Goal: Task Accomplishment & Management: Manage account settings

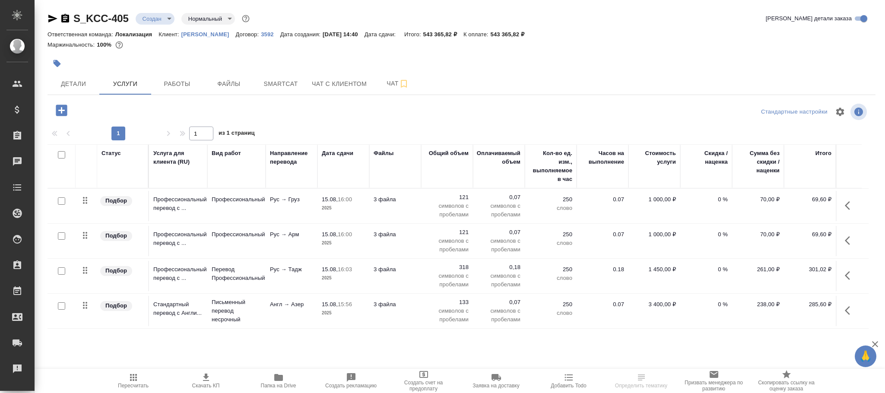
scroll to position [44, 0]
click at [132, 385] on span "Пересчитать" at bounding box center [133, 386] width 31 height 6
click at [65, 110] on icon "button" at bounding box center [61, 110] width 11 height 11
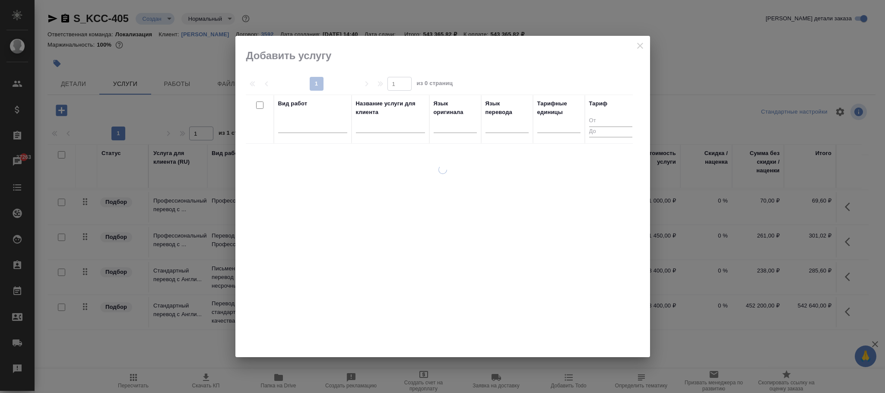
drag, startPoint x: 559, startPoint y: 41, endPoint x: 627, endPoint y: 41, distance: 68.3
click at [627, 41] on div at bounding box center [442, 196] width 415 height 321
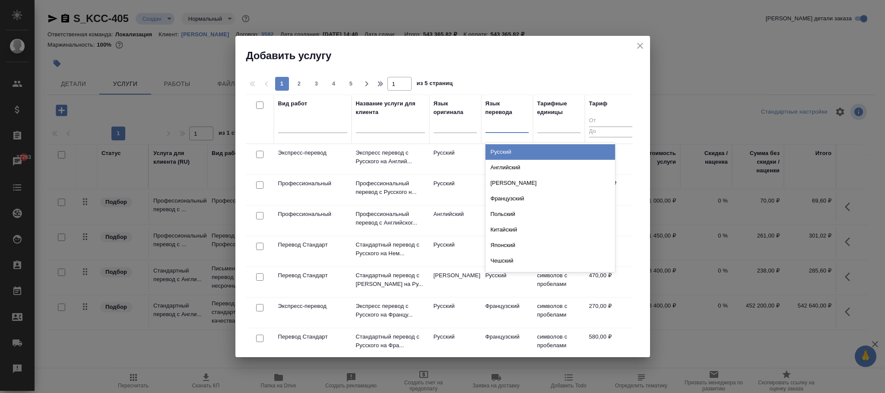
click at [521, 127] on div at bounding box center [507, 124] width 43 height 13
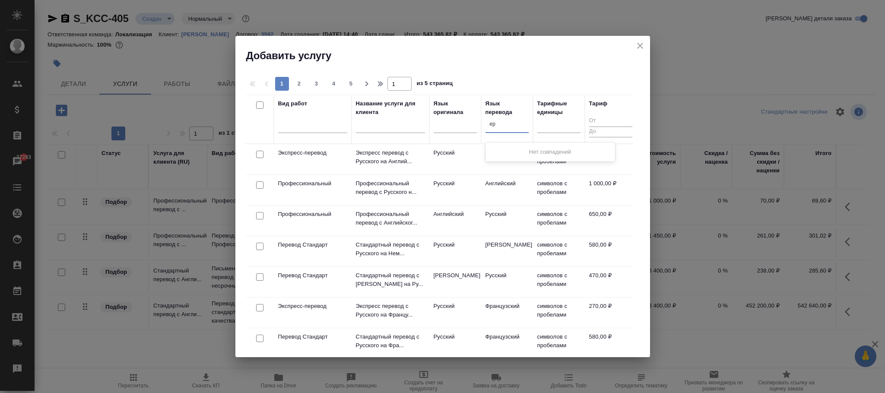
type input "e"
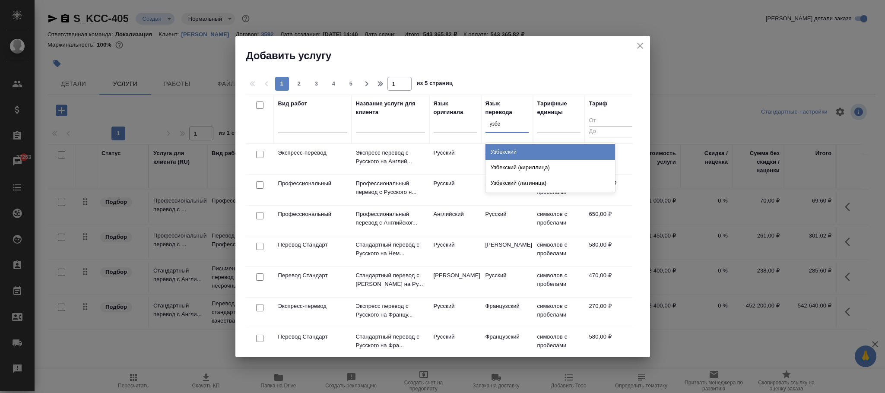
type input "узбек"
click at [523, 152] on div "Узбекский" at bounding box center [551, 152] width 130 height 16
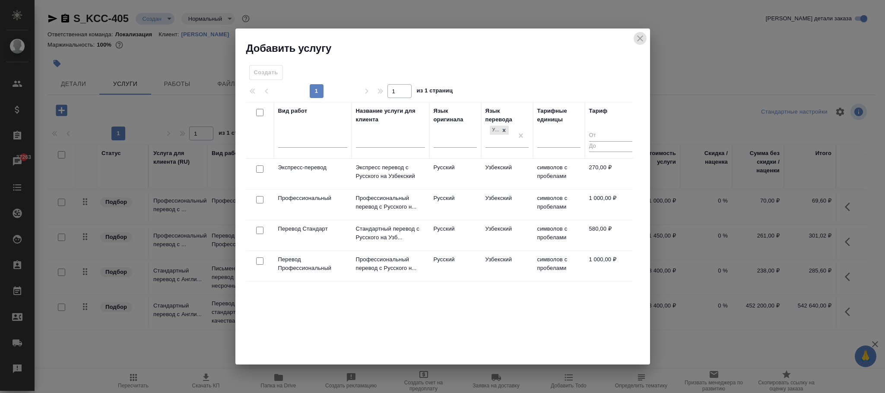
click at [641, 38] on icon "close" at bounding box center [640, 38] width 10 height 10
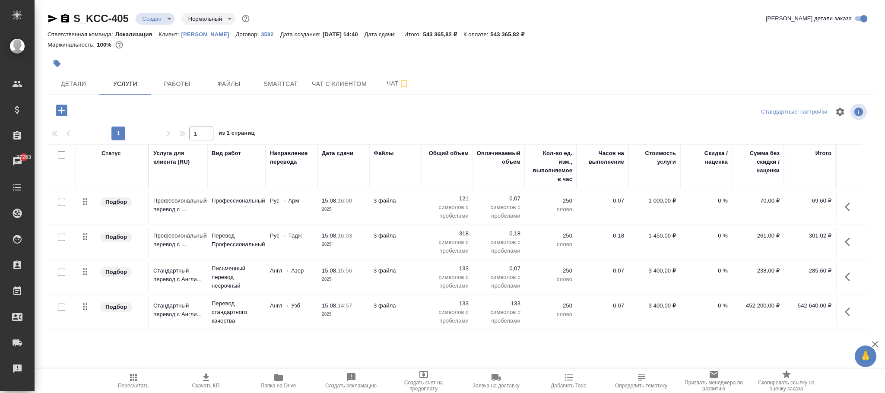
click at [261, 34] on p "3592" at bounding box center [270, 34] width 19 height 6
click at [63, 105] on icon "button" at bounding box center [61, 110] width 15 height 15
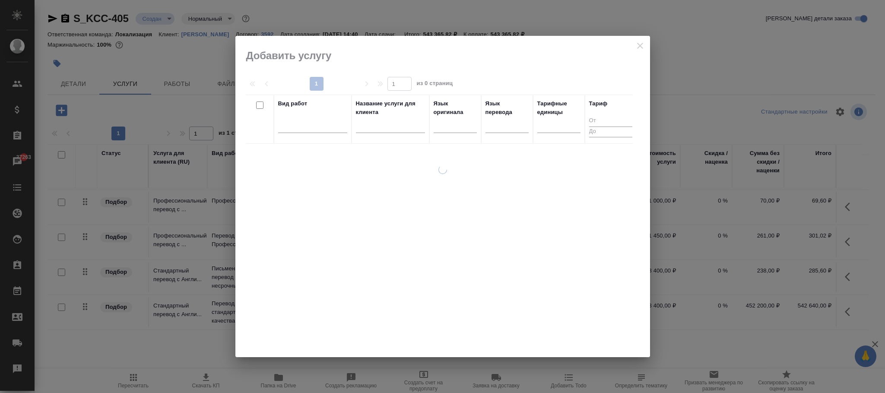
click at [641, 47] on div at bounding box center [442, 196] width 415 height 321
click at [639, 47] on div at bounding box center [442, 196] width 415 height 321
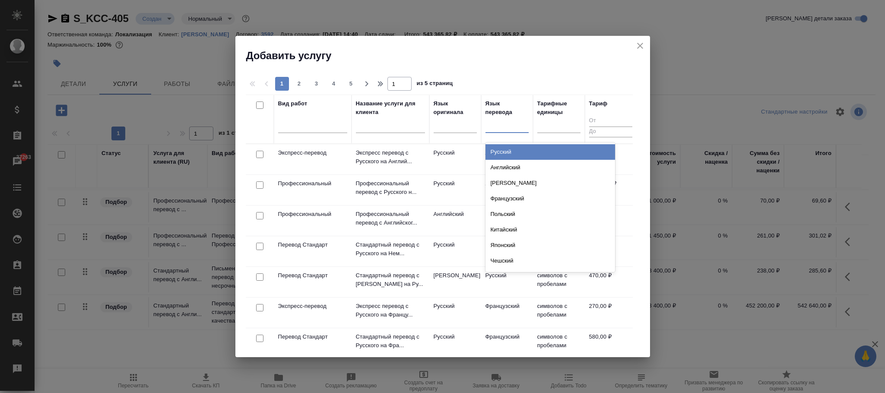
click at [508, 127] on div at bounding box center [507, 124] width 43 height 13
type input "узбек"
click at [510, 147] on div "Узбекский" at bounding box center [551, 152] width 130 height 16
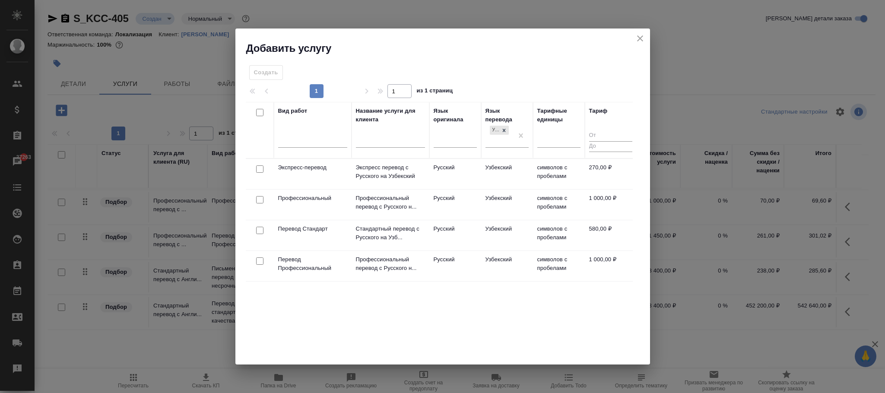
click at [428, 189] on td "Стандартный перевод с Русского на Узб..." at bounding box center [391, 174] width 78 height 30
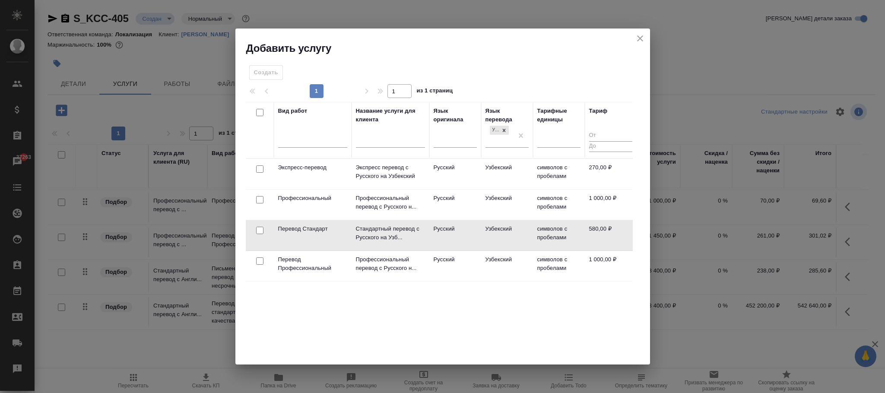
click at [428, 189] on td "Стандартный перевод с Русского на Узб..." at bounding box center [391, 174] width 78 height 30
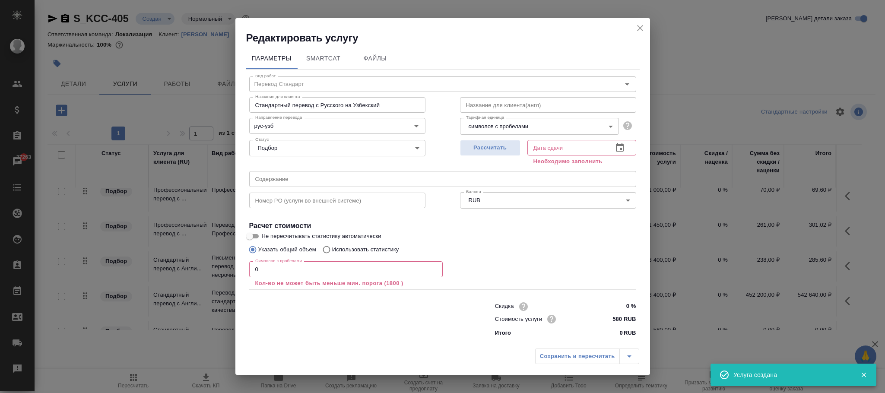
click at [619, 147] on icon "button" at bounding box center [620, 148] width 10 height 10
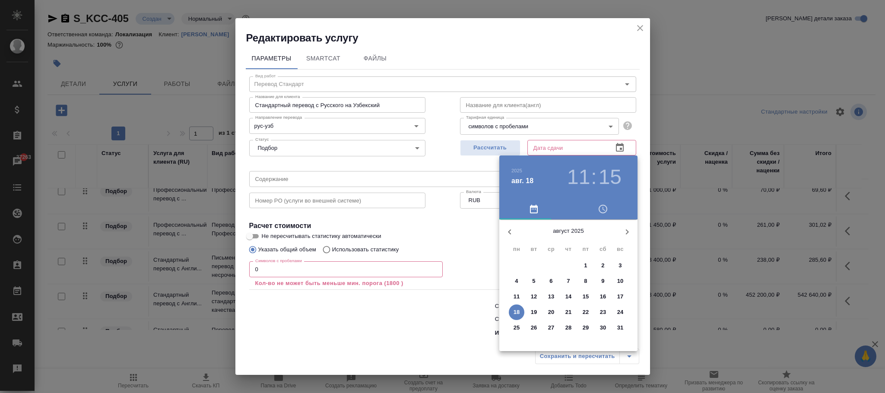
click at [518, 306] on button "18" at bounding box center [517, 313] width 16 height 16
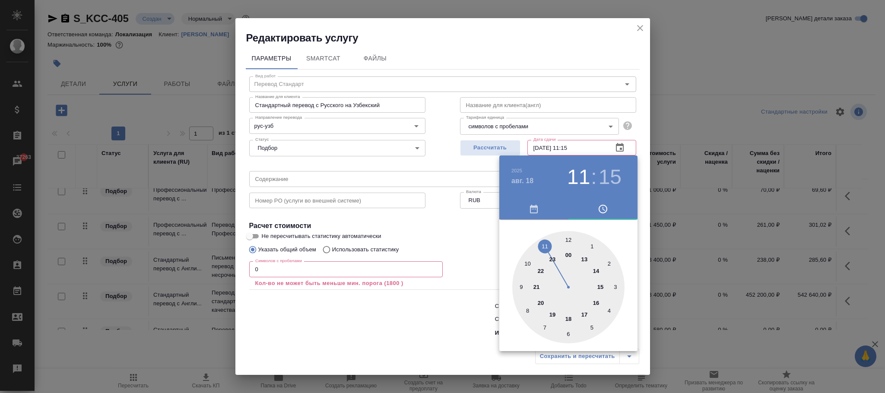
type input "18.08.2025 11:15"
click at [442, 299] on div at bounding box center [442, 196] width 885 height 393
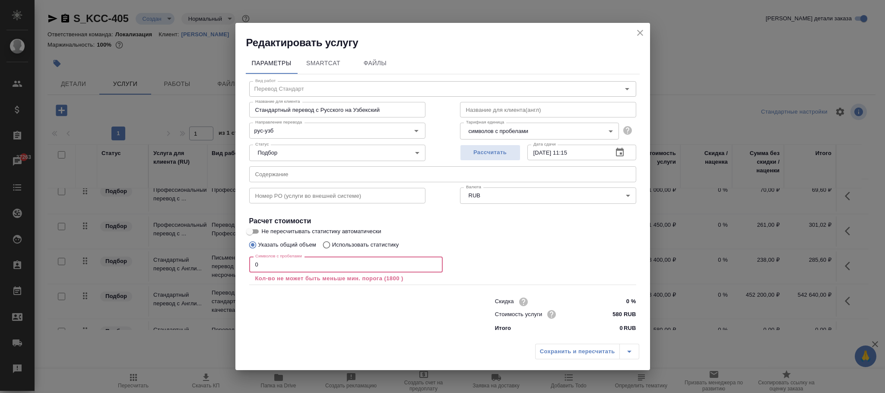
drag, startPoint x: 273, startPoint y: 263, endPoint x: 226, endPoint y: 260, distance: 47.6
click at [226, 260] on div "Редактировать услугу Параметры SmartCat Файлы Вид работ Перевод Стандарт Вид ра…" at bounding box center [442, 196] width 885 height 393
type input "133"
click at [639, 34] on icon "close" at bounding box center [640, 33] width 10 height 10
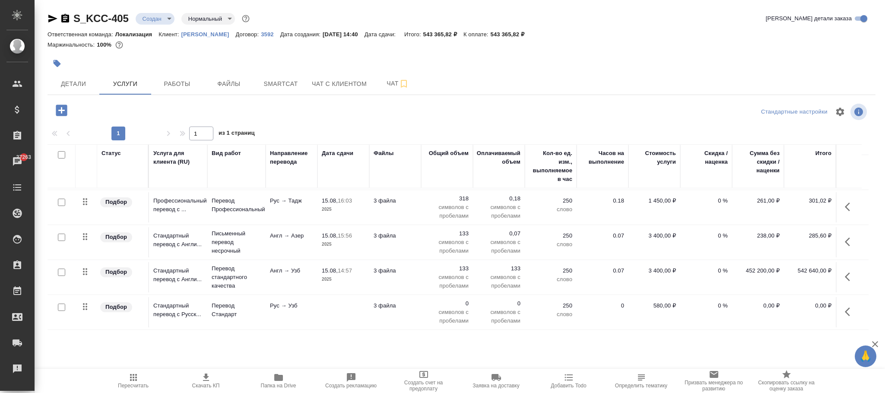
scroll to position [79, 0]
click at [463, 155] on td "0 символов с пробелами" at bounding box center [447, 137] width 52 height 35
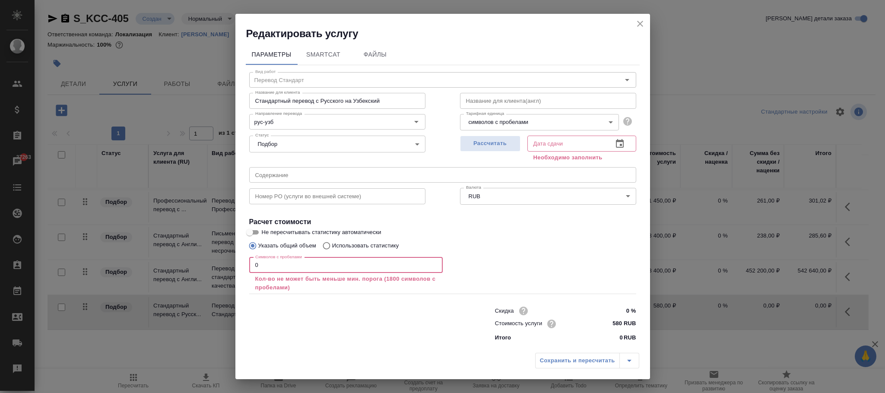
drag, startPoint x: 292, startPoint y: 266, endPoint x: 205, endPoint y: 257, distance: 87.3
click at [205, 258] on div "Редактировать услугу Параметры SmartCat Файлы Вид работ Перевод Стандарт Вид ра…" at bounding box center [442, 196] width 885 height 393
type input "133"
click at [568, 357] on div "Сохранить и пересчитать" at bounding box center [587, 361] width 104 height 16
click at [638, 20] on icon "close" at bounding box center [640, 24] width 10 height 10
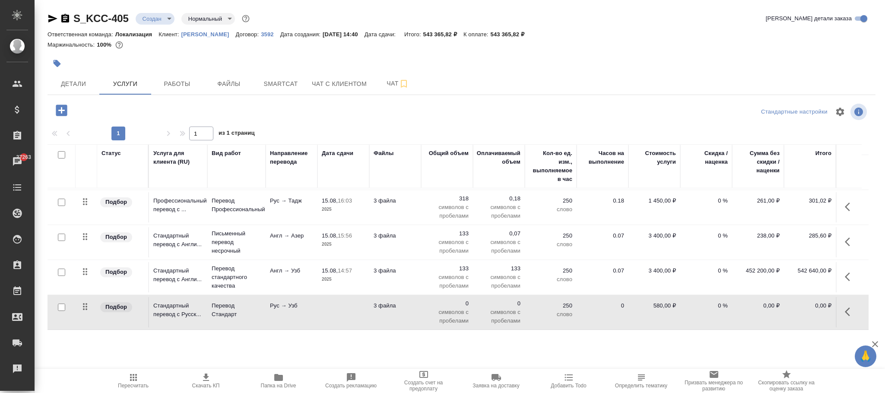
click at [845, 307] on icon "button" at bounding box center [850, 312] width 10 height 10
click at [829, 308] on icon "button" at bounding box center [832, 312] width 6 height 8
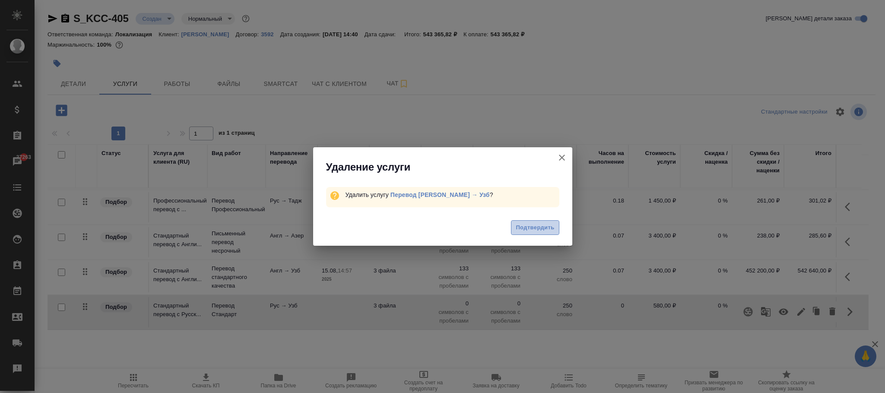
drag, startPoint x: 539, startPoint y: 221, endPoint x: 566, endPoint y: 220, distance: 27.2
click at [540, 221] on button "Подтвердить" at bounding box center [535, 227] width 48 height 15
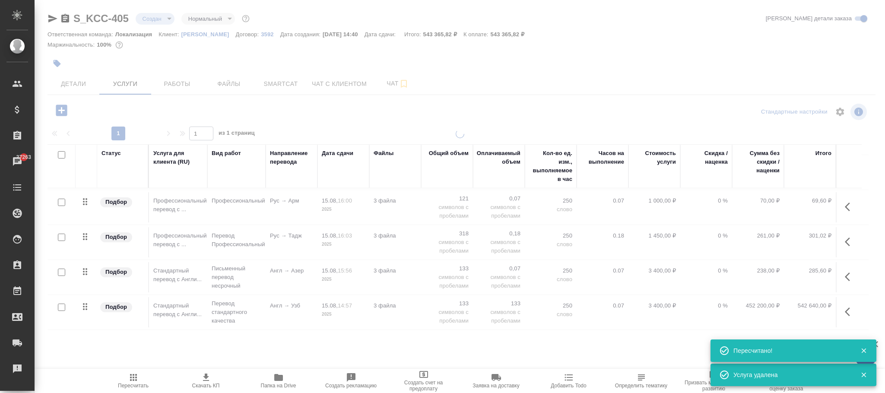
scroll to position [44, 0]
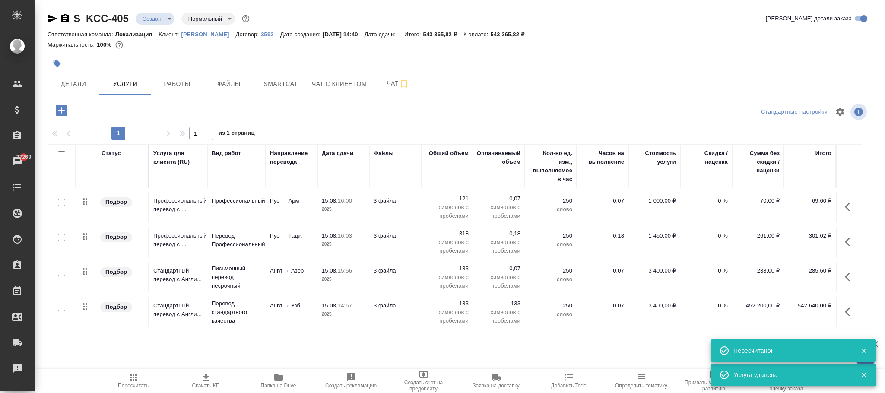
click at [58, 105] on icon "button" at bounding box center [61, 110] width 11 height 11
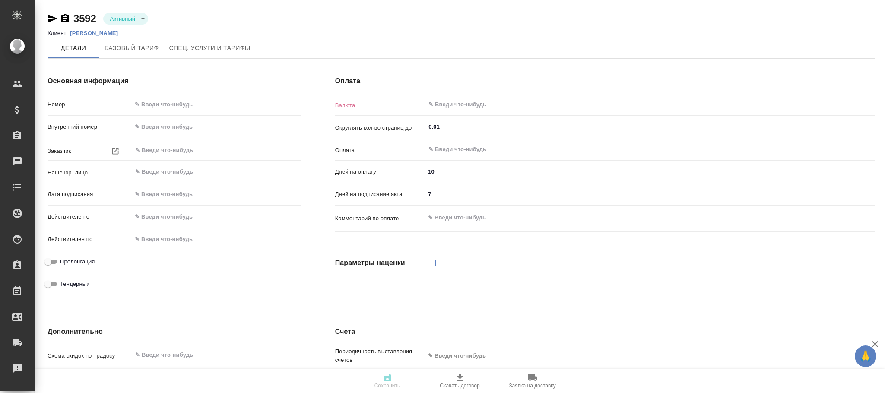
type input "3592"
type input "ООО «Кимберли-Кларк»"
type input "01.12.2016 03:00"
type input "31.12.2023 03:00"
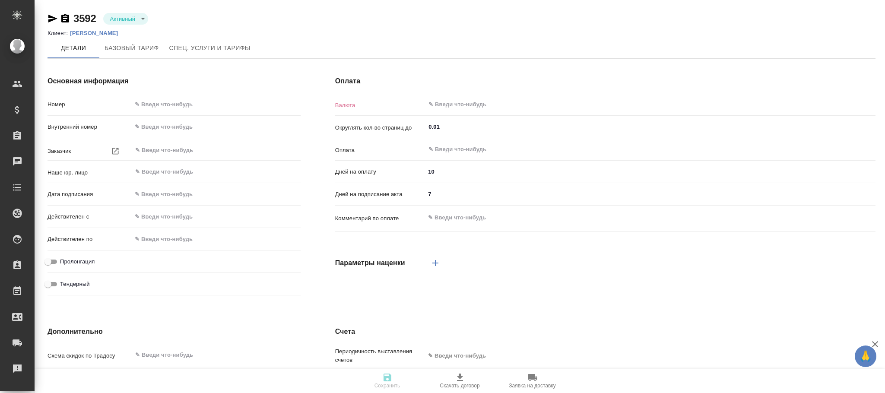
type input "RUB"
type input "С даты подписания акта"
type input "60"
type textarea "x"
type input "Стандартный шаблон - 30-70-100 - ВЫБЕРИ МЕНЯ!"
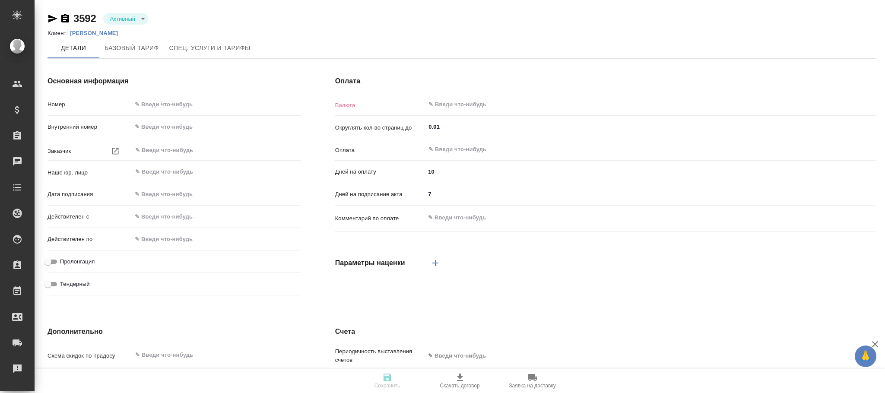
type input "10"
type input "без ТП"
type input "russian2"
type input "basic"
type input "onceMonth"
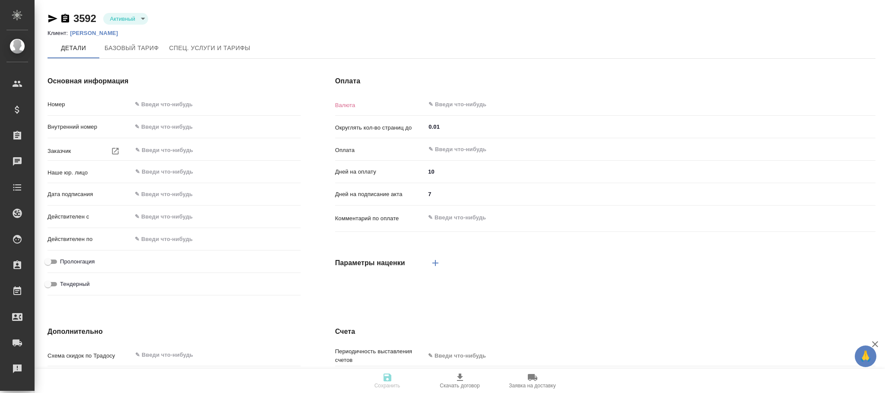
type input "contactPerson"
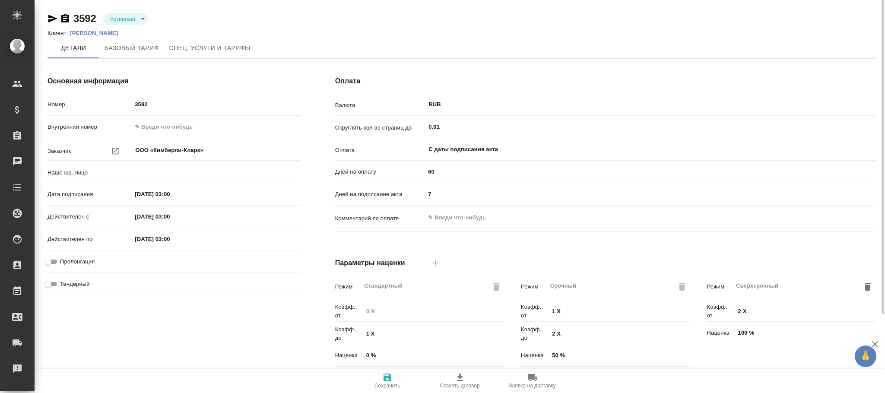
type input "(OTP) Общество с ограниченной ответственностью «Вектор Развития»"
click at [209, 52] on span "Спец. услуги и тарифы" at bounding box center [209, 48] width 81 height 11
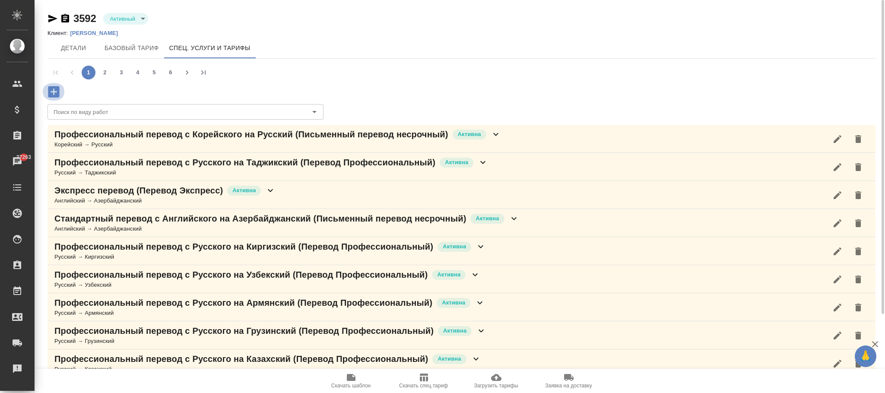
click at [52, 90] on icon "button" at bounding box center [53, 91] width 11 height 11
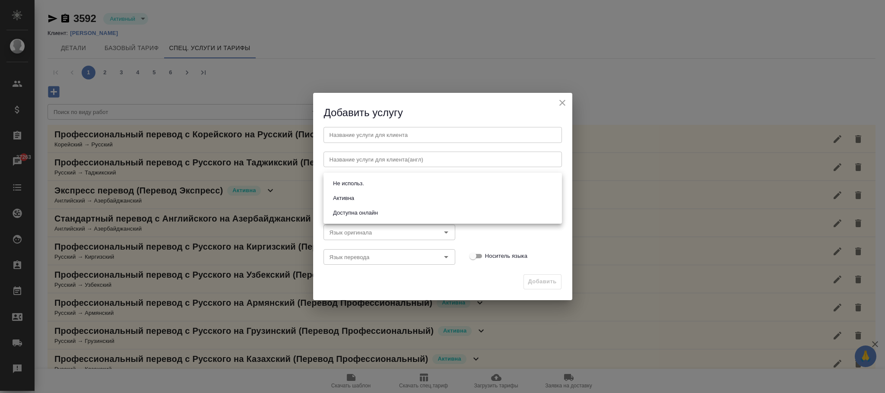
click at [356, 187] on body "🙏 .cls-1 fill:#fff; AWATERA Фокина Наталья n.fokina Клиенты Спецификации Заказы…" at bounding box center [442, 196] width 885 height 393
click at [349, 196] on button "Активна" at bounding box center [343, 199] width 26 height 10
type input "active"
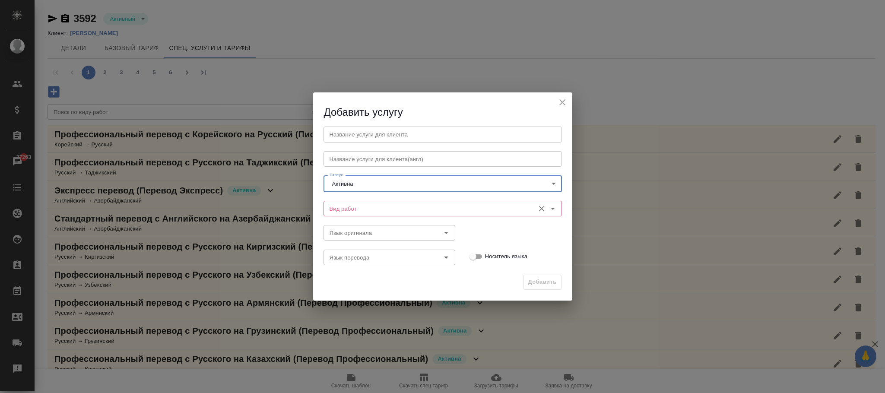
click at [349, 208] on input "Вид работ" at bounding box center [428, 208] width 204 height 10
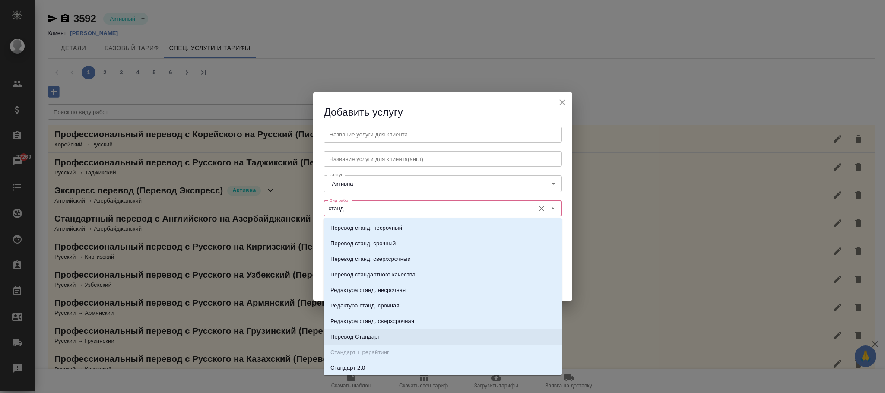
click at [385, 333] on li "Перевод Стандарт" at bounding box center [443, 337] width 238 height 16
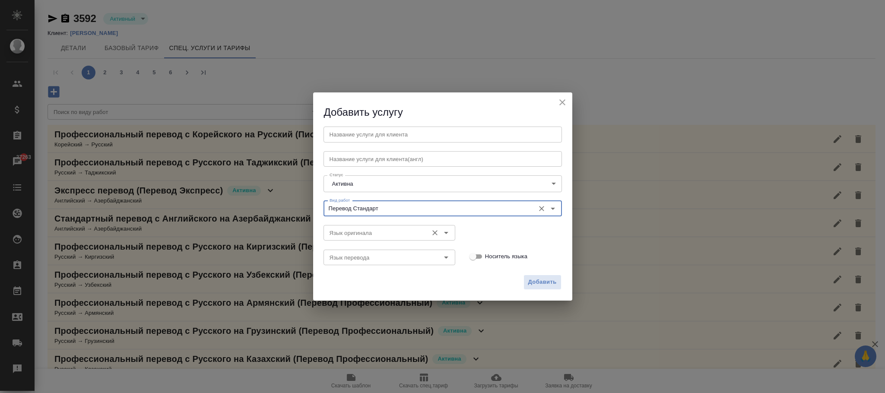
type input "Перевод Стандарт"
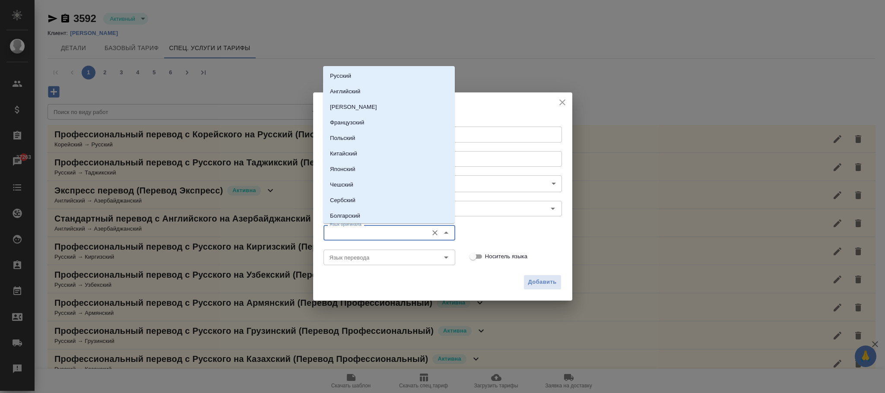
click at [368, 230] on input "Язык оригинала" at bounding box center [375, 233] width 98 height 10
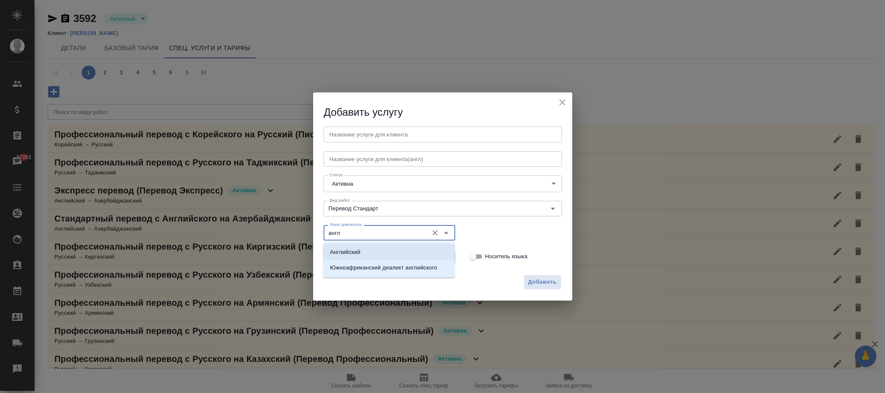
click at [358, 249] on p "Английский" at bounding box center [345, 252] width 30 height 9
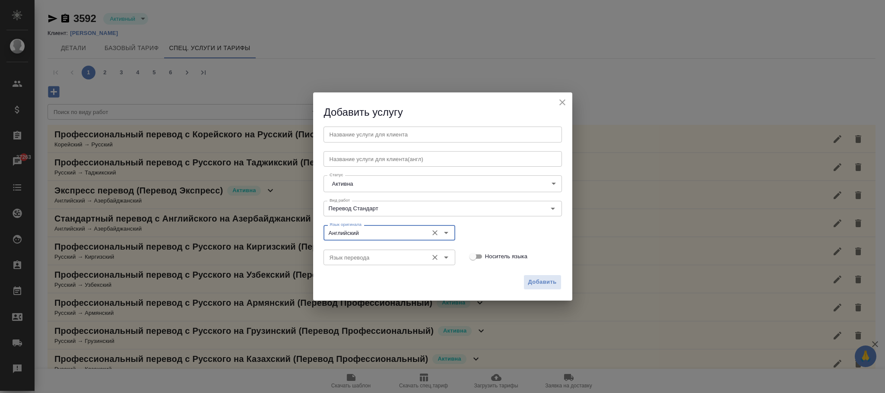
type input "Английский"
click at [356, 258] on input "Язык перевода" at bounding box center [375, 257] width 98 height 10
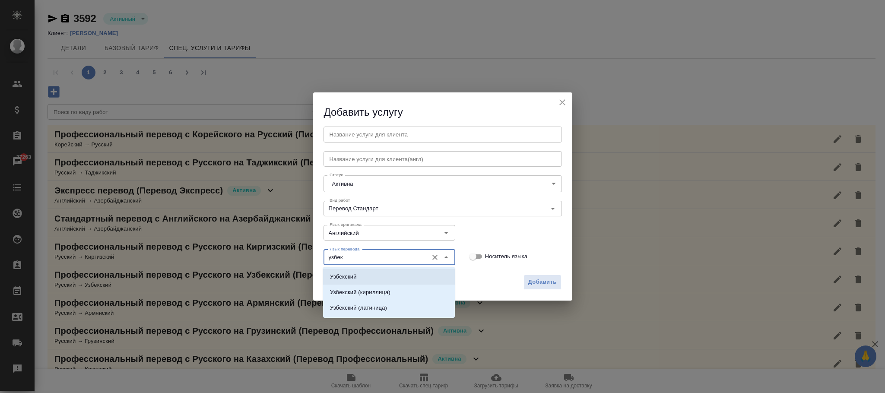
click at [358, 270] on li "Узбекский" at bounding box center [389, 277] width 132 height 16
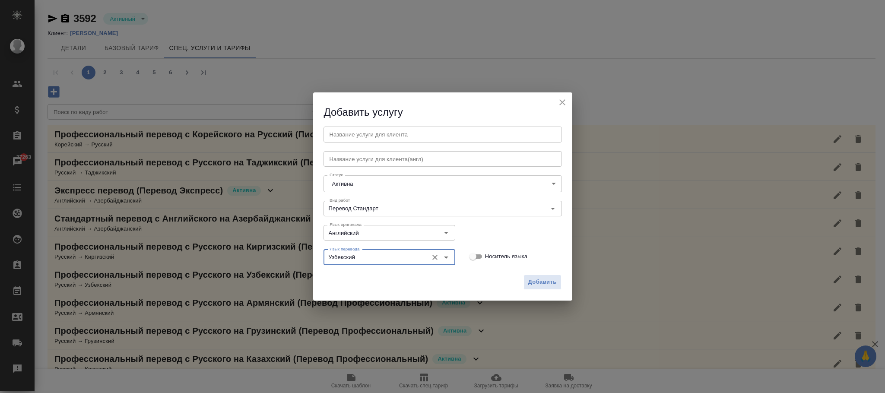
type input "Узбекский"
click at [361, 129] on input "text" at bounding box center [443, 135] width 238 height 16
click at [457, 133] on input "Стандартный перевод с Английского на Узбексский" at bounding box center [443, 135] width 238 height 16
type input "Стандартный перевод с Английского на Узбекский"
click at [543, 286] on span "Добавить" at bounding box center [542, 282] width 29 height 10
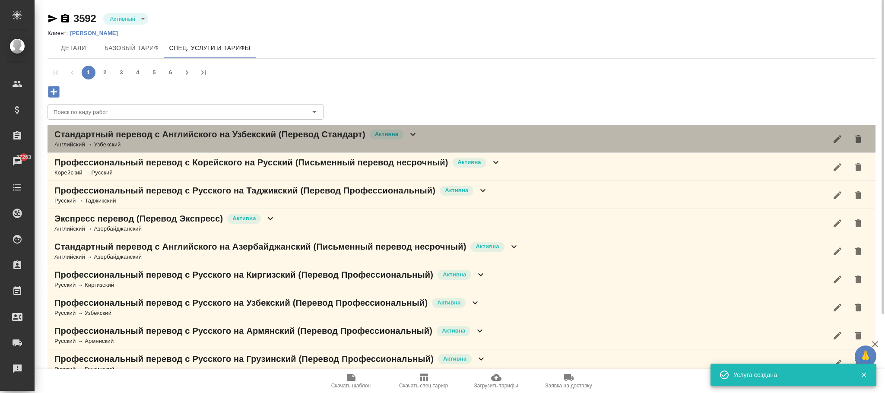
click at [415, 136] on icon at bounding box center [413, 134] width 10 height 10
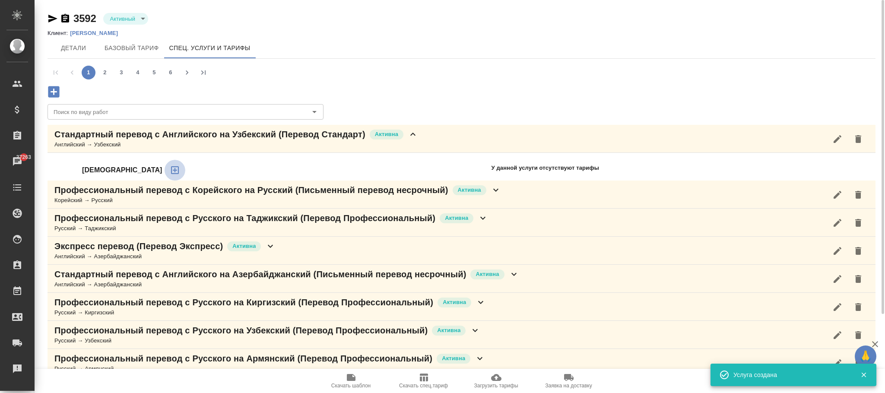
click at [170, 165] on icon "button" at bounding box center [175, 170] width 10 height 10
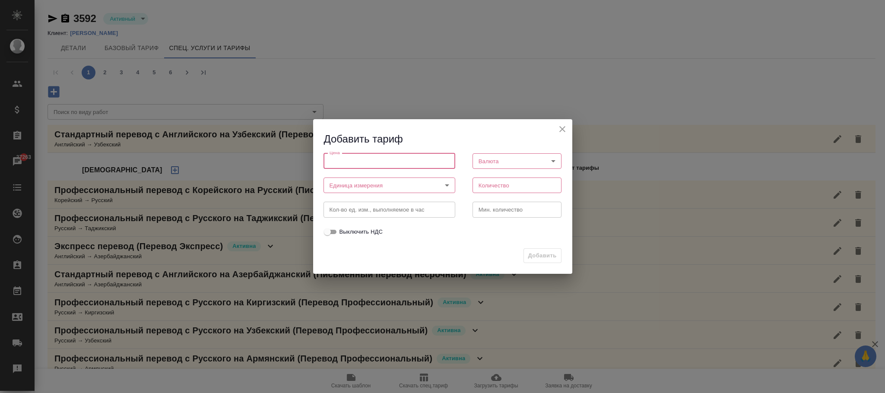
click at [345, 161] on input "number" at bounding box center [390, 161] width 132 height 16
type input "3400"
click at [355, 186] on body "🙏 .cls-1 fill:#fff; AWATERA Фокина Наталья n.fokina Клиенты Спецификации Заказы…" at bounding box center [442, 196] width 885 height 393
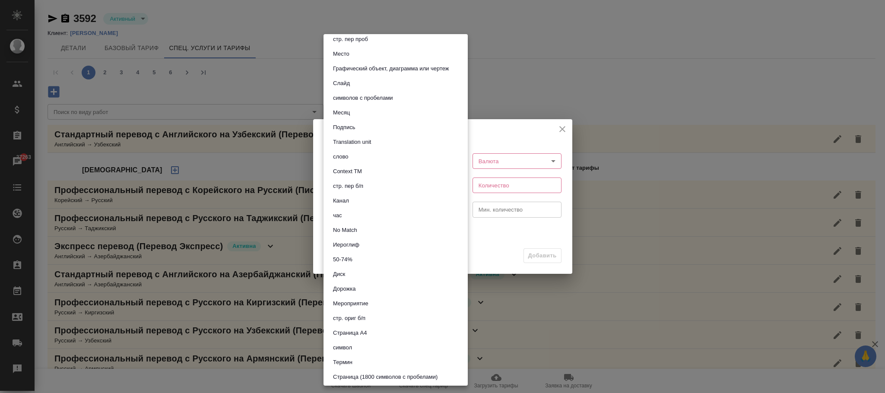
scroll to position [65, 0]
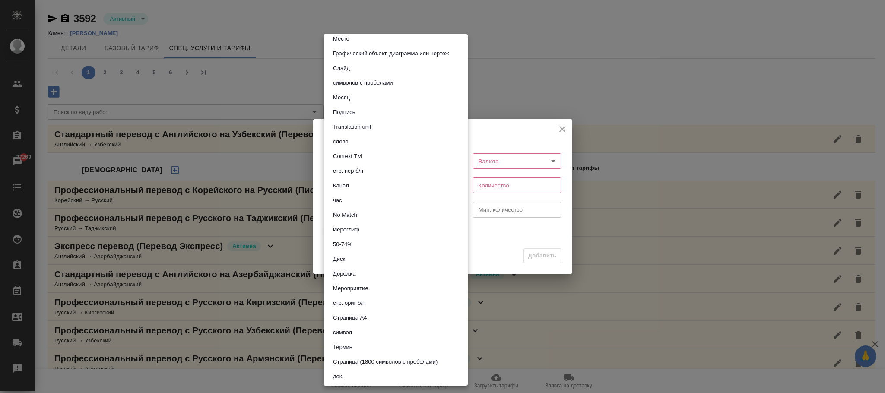
click at [369, 81] on button "символов с пробелами" at bounding box center [362, 83] width 65 height 10
type input "5ca1acf853b22f58dad1d161"
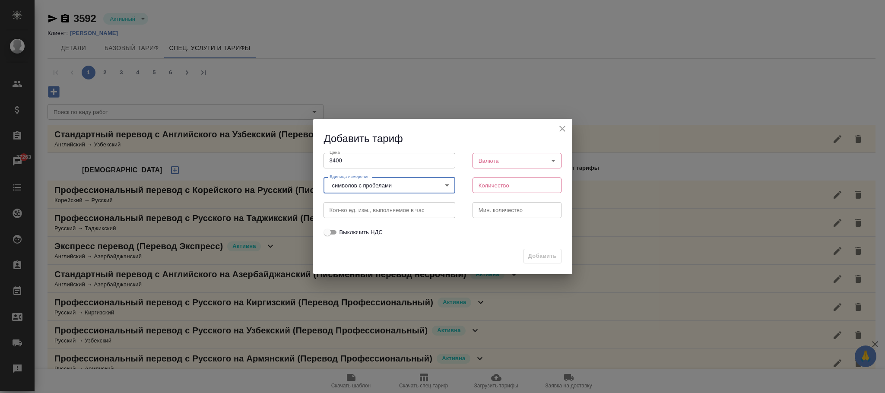
click at [499, 160] on body "🙏 .cls-1 fill:#fff; AWATERA Фокина Наталья n.fokina Клиенты Спецификации Заказы…" at bounding box center [442, 196] width 885 height 393
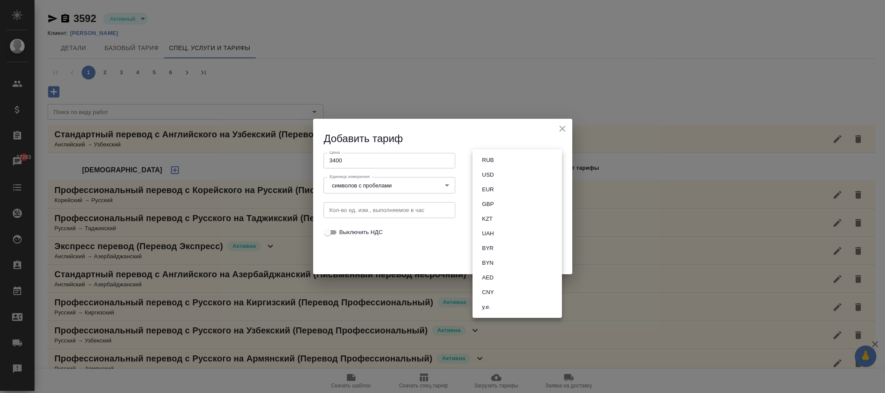
click at [495, 158] on button "RUB" at bounding box center [487, 161] width 17 height 10
type input "RUB"
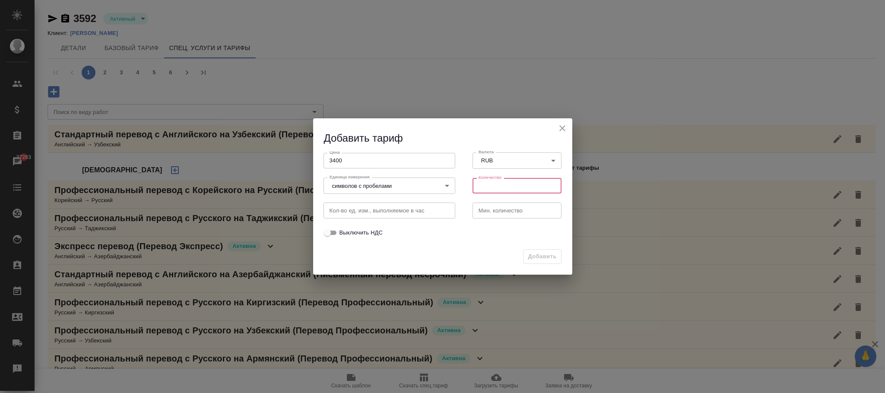
click at [497, 182] on input "number" at bounding box center [517, 186] width 89 height 16
type input "1800"
click at [496, 208] on input "number" at bounding box center [517, 211] width 89 height 16
type input "1"
drag, startPoint x: 538, startPoint y: 255, endPoint x: 543, endPoint y: 255, distance: 4.8
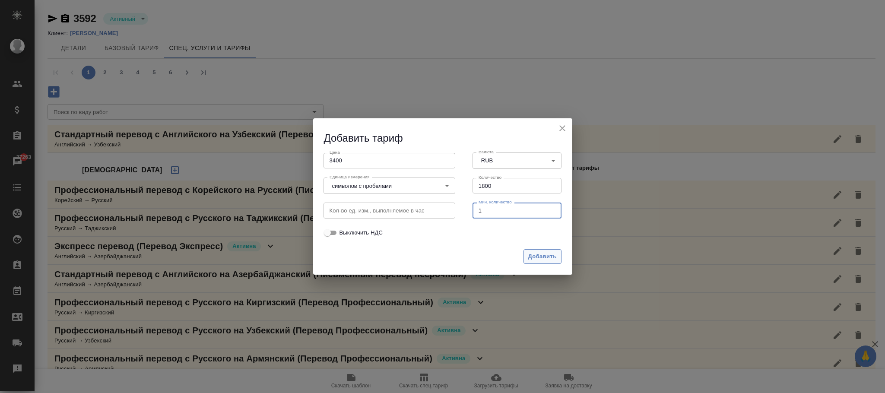
click at [543, 255] on span "Добавить" at bounding box center [542, 257] width 29 height 10
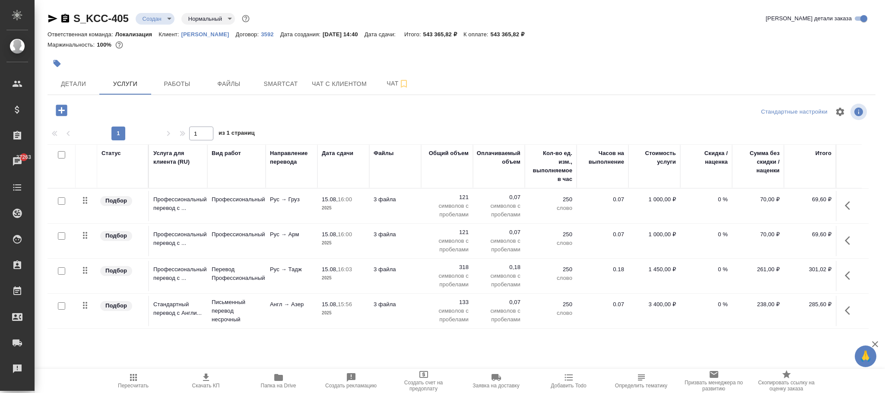
click at [62, 112] on icon "button" at bounding box center [61, 110] width 11 height 11
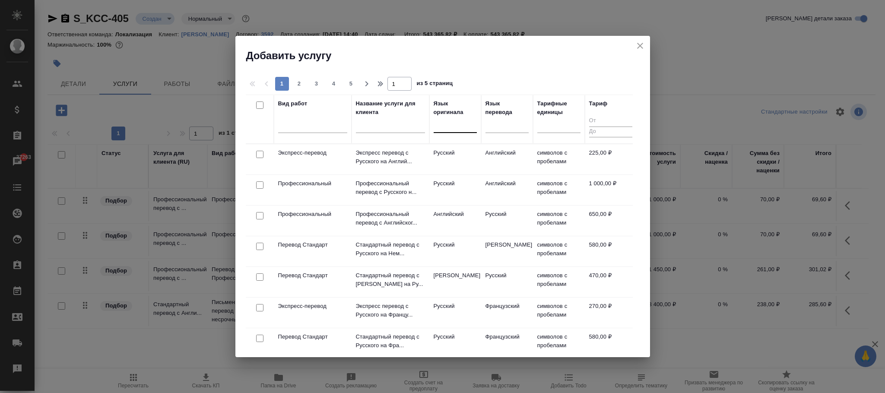
click at [454, 127] on div at bounding box center [455, 124] width 43 height 13
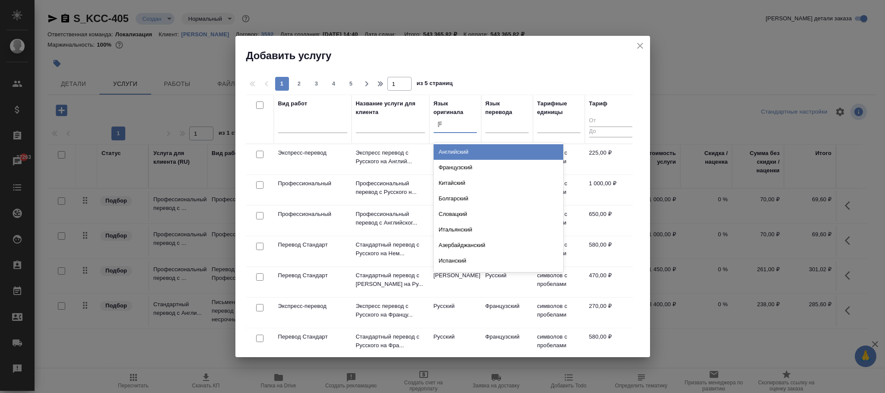
type input "ан"
drag, startPoint x: 469, startPoint y: 151, endPoint x: 509, endPoint y: 134, distance: 43.6
click at [469, 150] on div "Английский" at bounding box center [499, 152] width 130 height 16
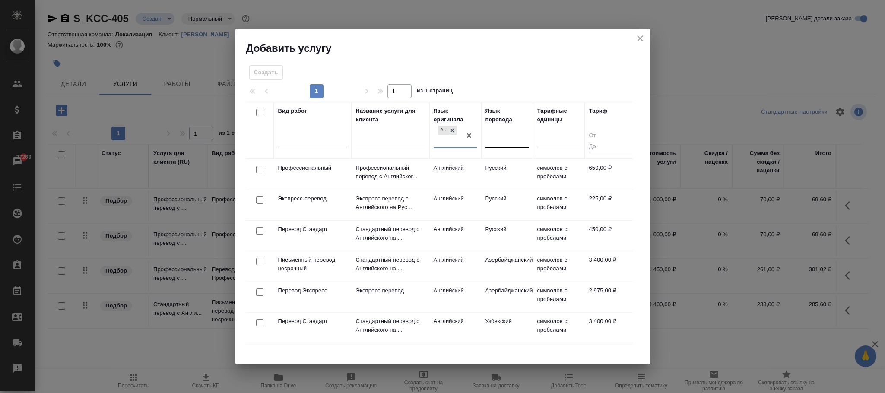
click at [502, 135] on div at bounding box center [507, 139] width 43 height 13
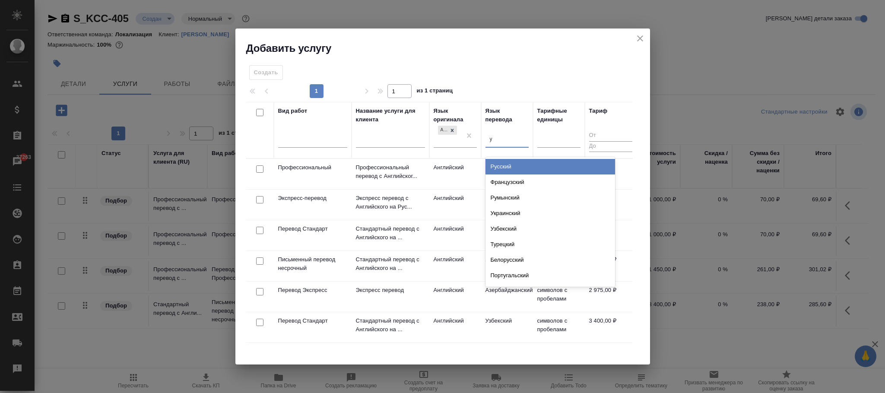
type input "уз"
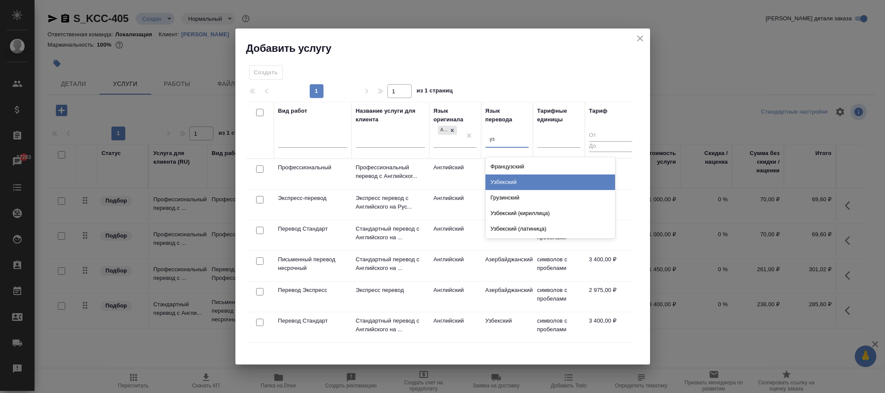
click at [514, 181] on div "Узбекский" at bounding box center [551, 183] width 130 height 16
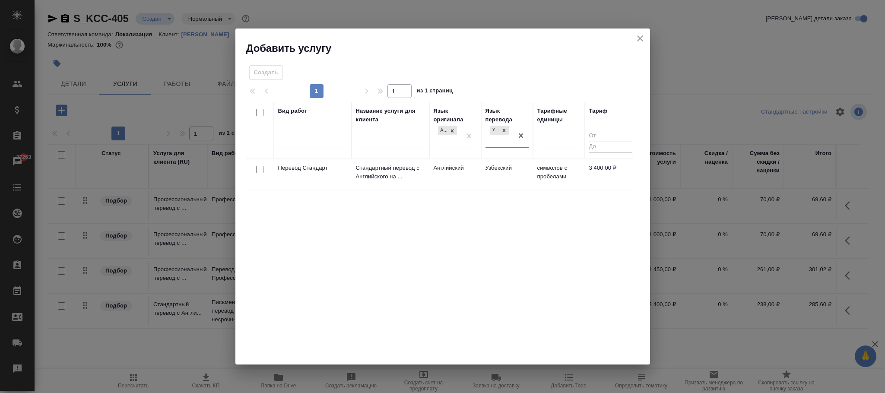
click at [481, 186] on td "Узбекский" at bounding box center [507, 174] width 52 height 30
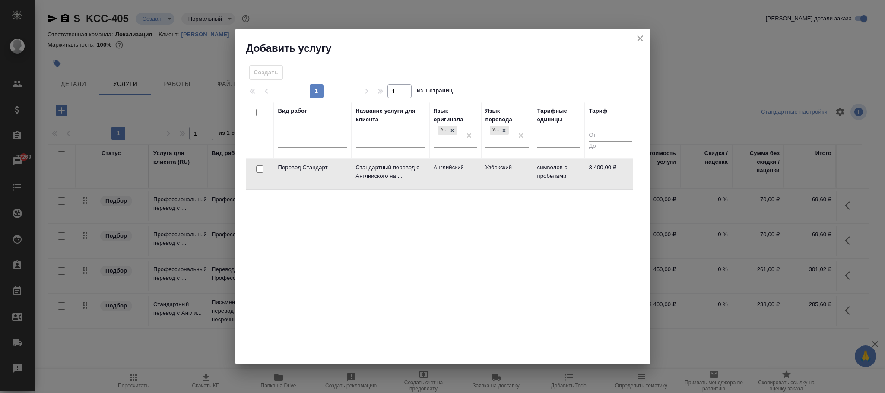
click at [480, 185] on tr "Перевод Стандарт Стандартный перевод с Английского на ... Английский Узбекский …" at bounding box center [441, 174] width 391 height 31
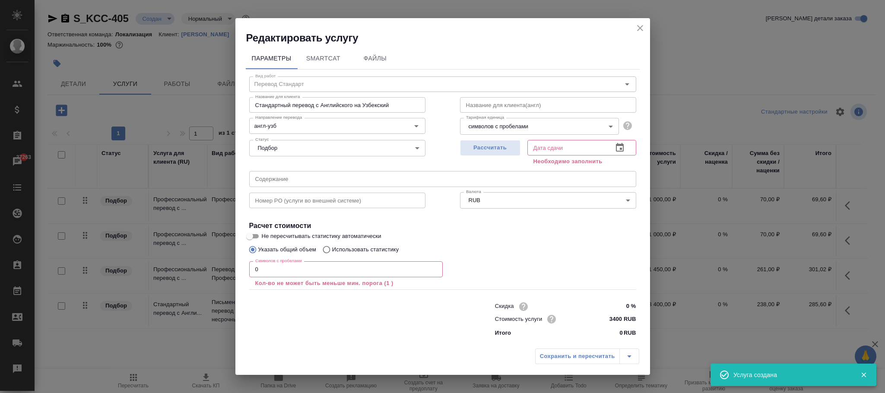
click at [622, 150] on icon "button" at bounding box center [620, 148] width 10 height 10
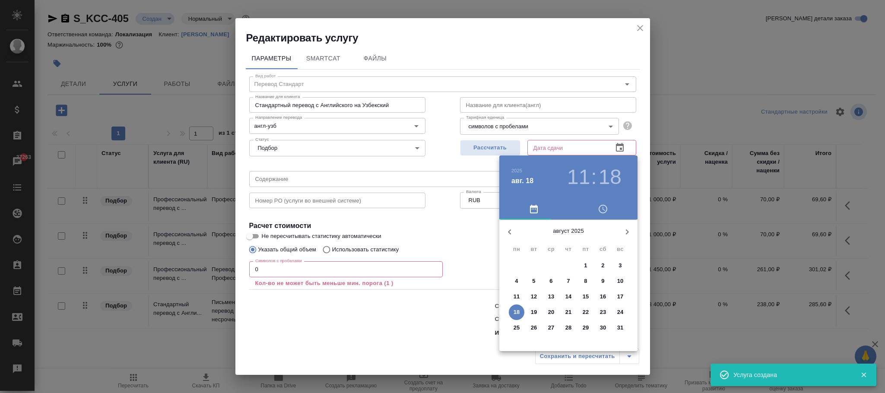
click at [512, 311] on span "18" at bounding box center [517, 312] width 16 height 9
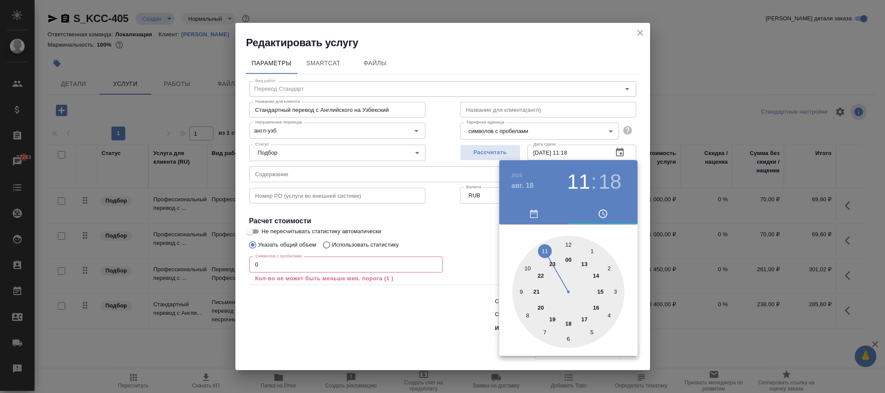
click at [543, 252] on div at bounding box center [568, 292] width 112 height 112
click at [613, 311] on div at bounding box center [568, 292] width 112 height 112
type input "18.08.2025 11:19"
click at [613, 311] on div at bounding box center [568, 292] width 112 height 112
click at [608, 310] on div at bounding box center [568, 292] width 112 height 112
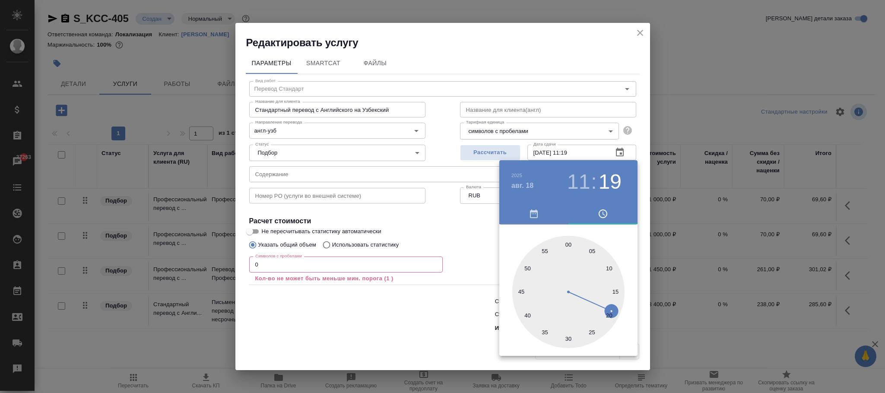
click at [611, 310] on div at bounding box center [568, 292] width 112 height 112
click at [337, 288] on div at bounding box center [442, 196] width 885 height 393
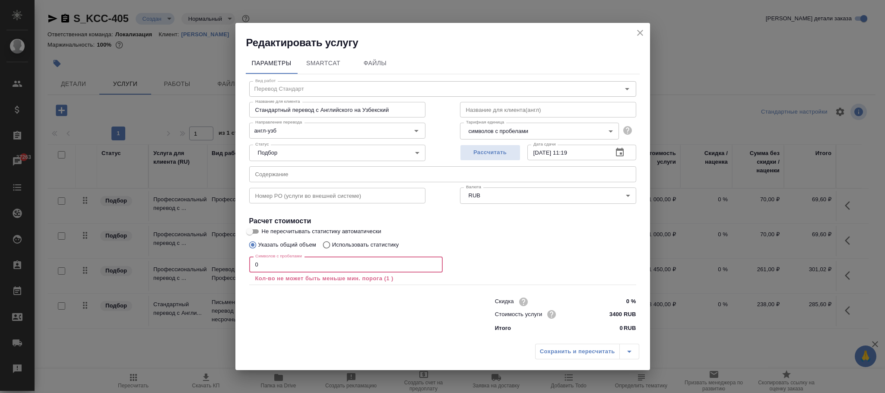
drag, startPoint x: 279, startPoint y: 262, endPoint x: 200, endPoint y: 262, distance: 79.1
click at [200, 262] on div "Редактировать услугу Параметры SmartCat Файлы Вид работ Перевод Стандарт Вид ра…" at bounding box center [442, 196] width 885 height 393
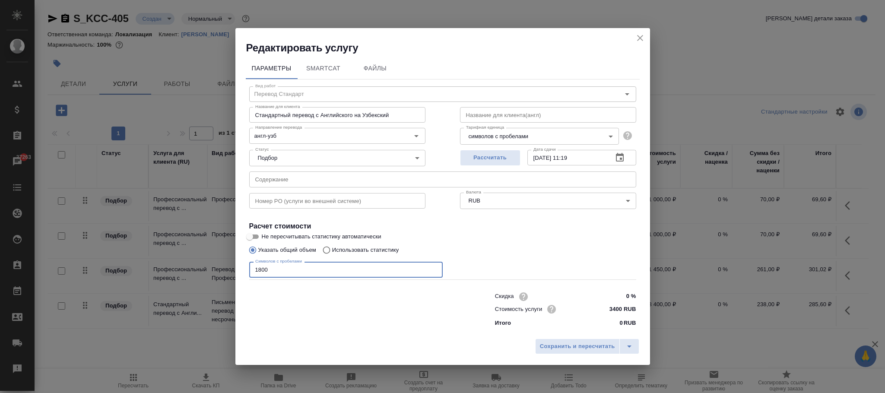
drag, startPoint x: 293, startPoint y: 270, endPoint x: 117, endPoint y: 262, distance: 176.4
click at [117, 262] on div "Редактировать услугу Параметры SmartCat Файлы Вид работ Перевод Стандарт Вид ра…" at bounding box center [442, 196] width 885 height 393
type input "133"
click at [580, 346] on span "Сохранить и пересчитать" at bounding box center [577, 347] width 75 height 10
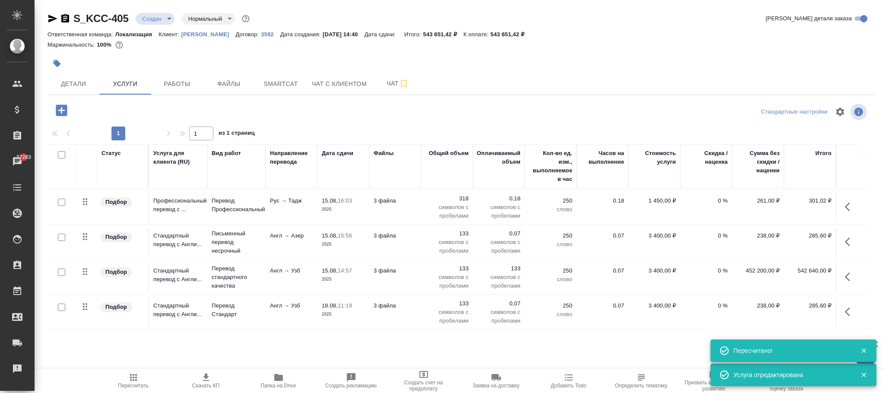
scroll to position [79, 0]
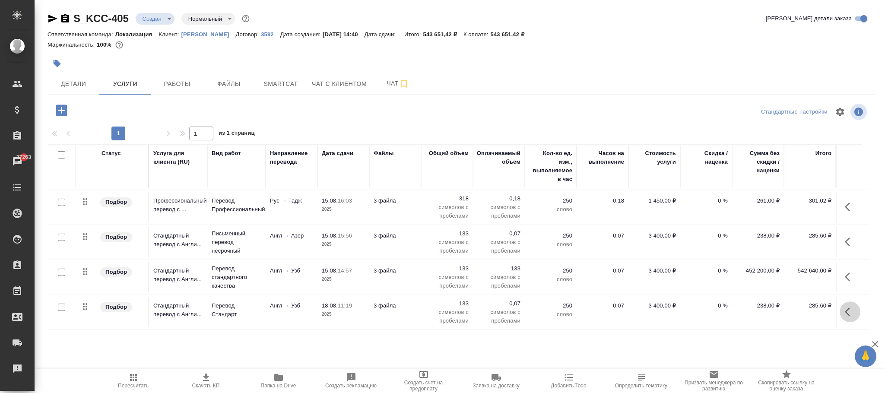
click at [850, 307] on icon "button" at bounding box center [850, 312] width 10 height 10
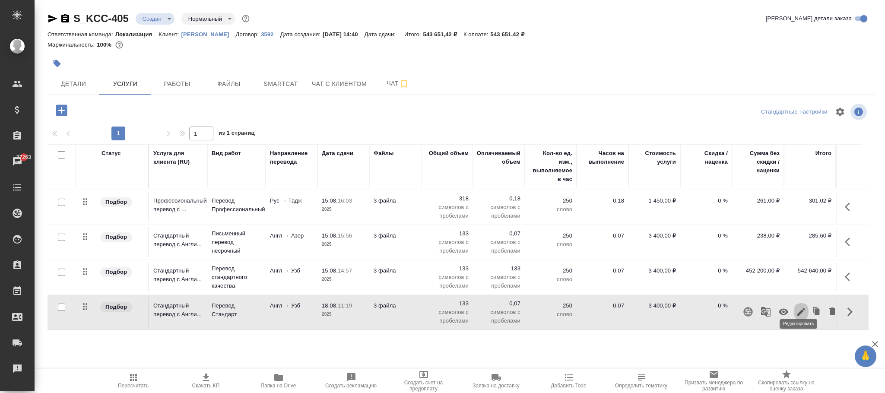
click at [796, 307] on icon "button" at bounding box center [801, 312] width 10 height 10
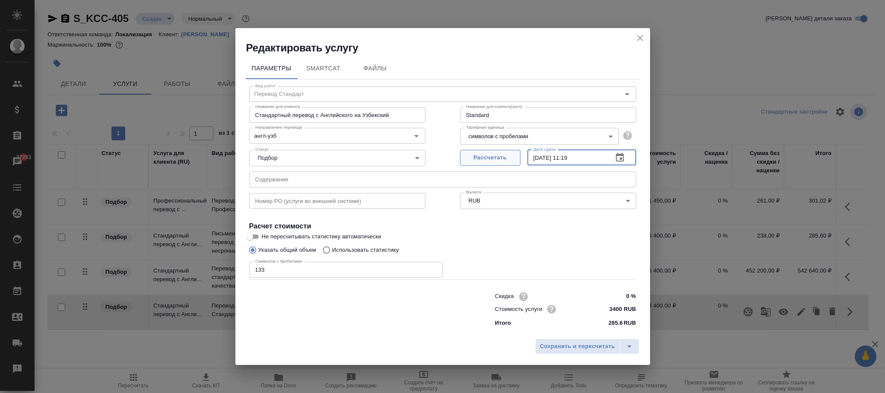
drag, startPoint x: 559, startPoint y: 156, endPoint x: 461, endPoint y: 153, distance: 97.7
click at [461, 153] on div "Рассчитать Дата сдачи 18.08.2025 11:19 Дата сдачи" at bounding box center [548, 156] width 176 height 21
type input "15.08.2025 14:57"
drag, startPoint x: 578, startPoint y: 348, endPoint x: 586, endPoint y: 347, distance: 7.8
click at [578, 347] on span "Сохранить и пересчитать" at bounding box center [577, 347] width 75 height 10
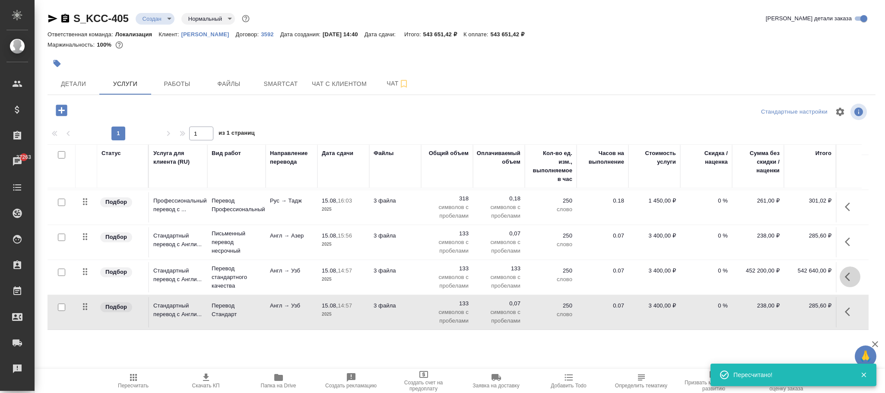
click at [845, 273] on icon "button" at bounding box center [847, 277] width 5 height 9
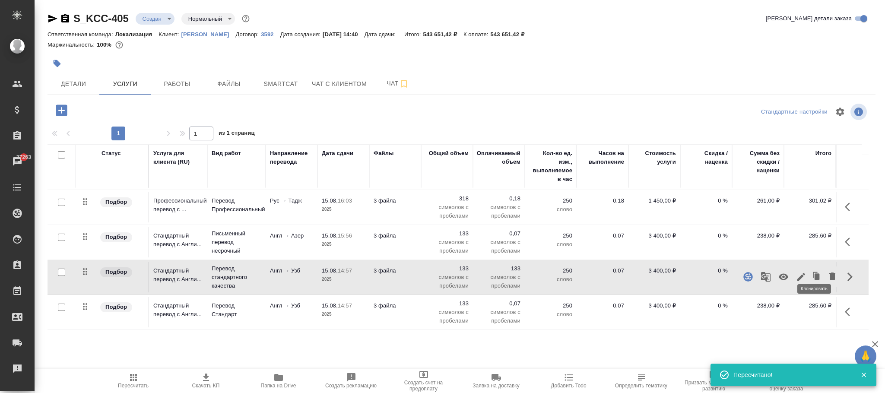
click at [815, 273] on icon "button" at bounding box center [817, 276] width 5 height 6
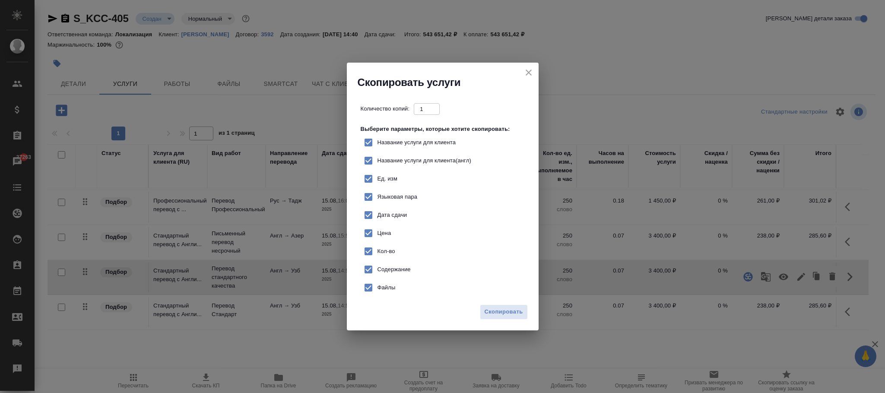
click at [529, 69] on icon "close" at bounding box center [529, 72] width 10 height 10
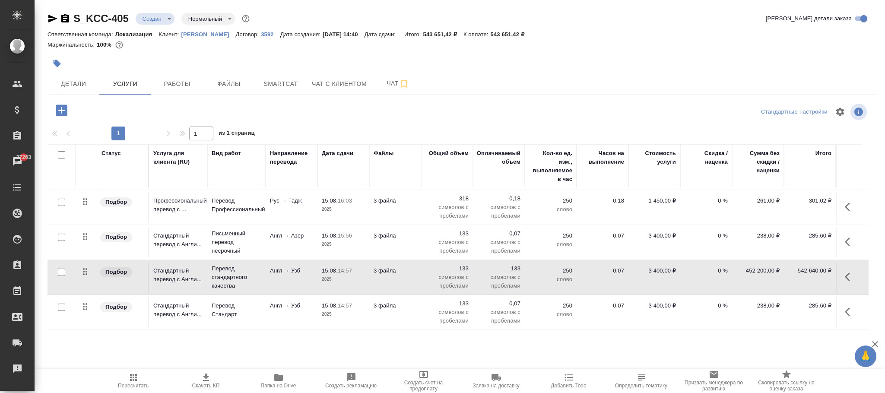
click at [849, 272] on icon "button" at bounding box center [850, 277] width 10 height 10
click at [829, 273] on icon "button" at bounding box center [832, 277] width 6 height 8
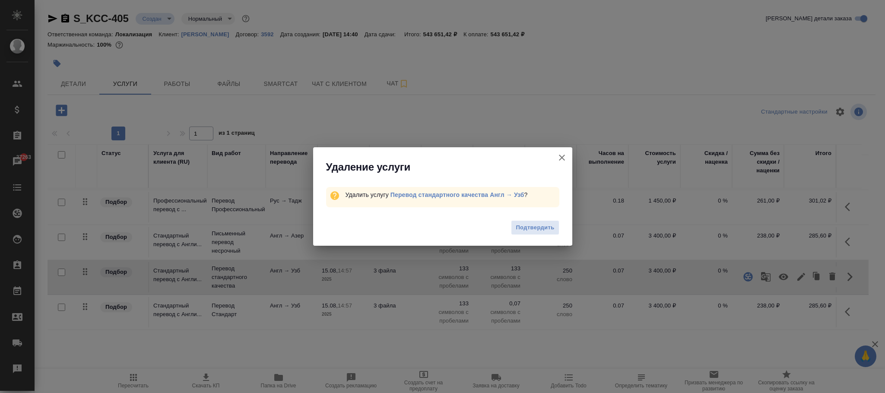
click at [536, 222] on button "Подтвердить" at bounding box center [535, 227] width 48 height 15
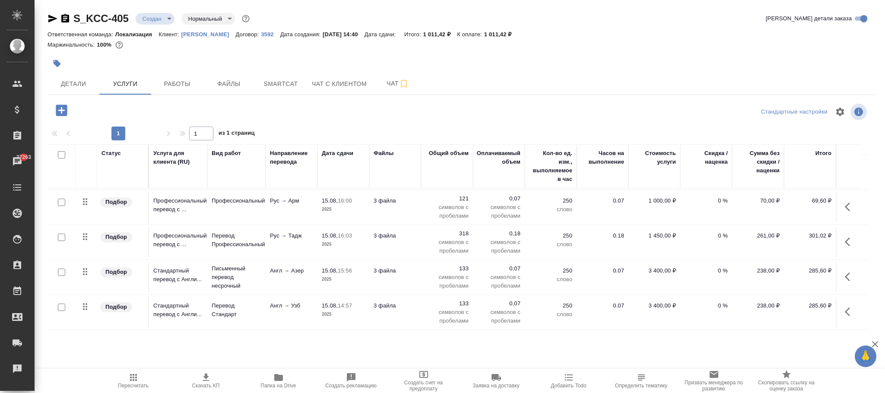
scroll to position [44, 0]
click at [134, 376] on icon "button" at bounding box center [133, 377] width 10 height 10
click at [136, 380] on icon "button" at bounding box center [133, 377] width 7 height 7
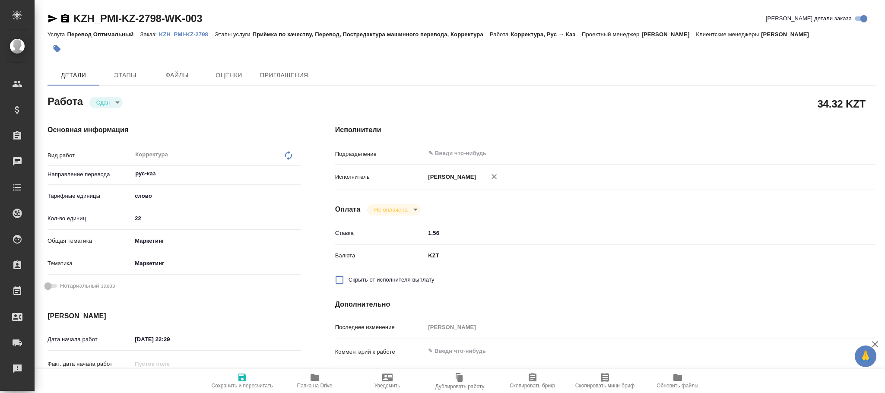
type textarea "x"
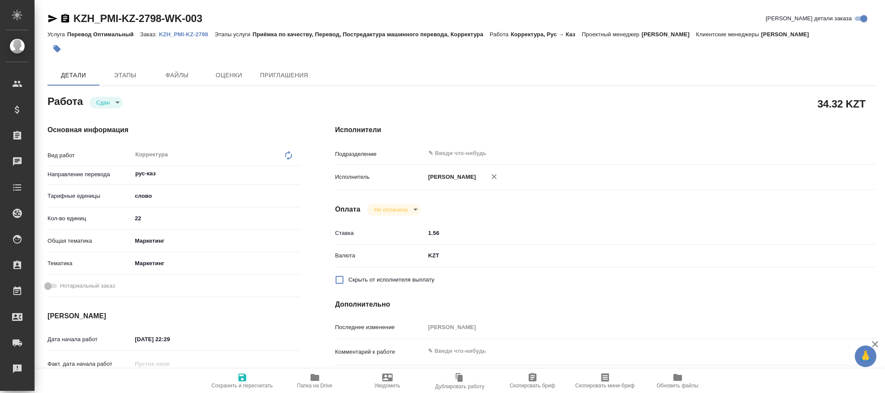
type textarea "x"
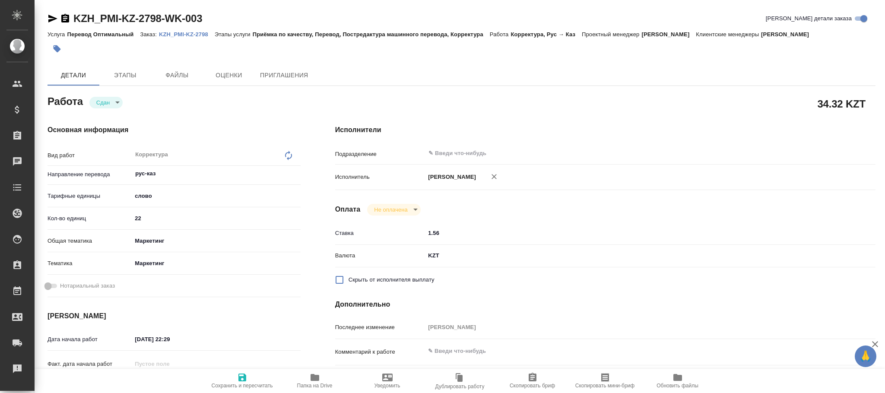
type textarea "x"
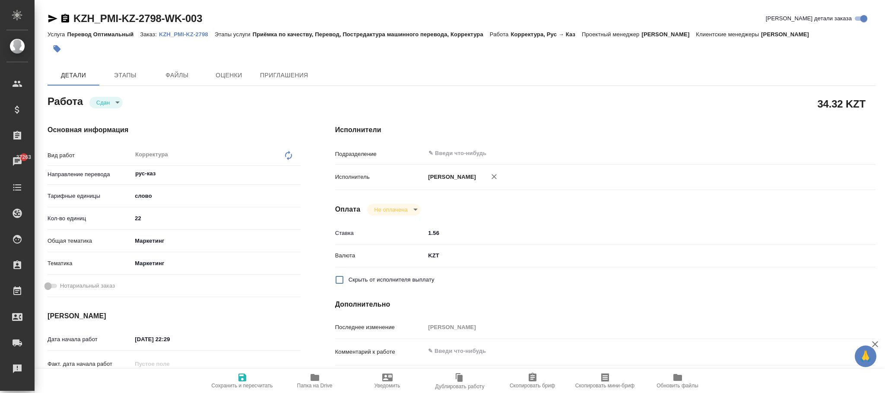
type textarea "x"
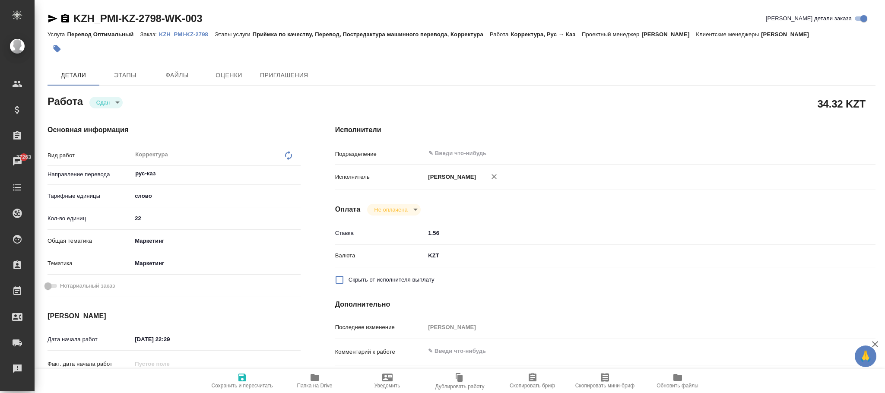
click at [188, 34] on p "KZH_PMI-KZ-2798" at bounding box center [187, 34] width 56 height 6
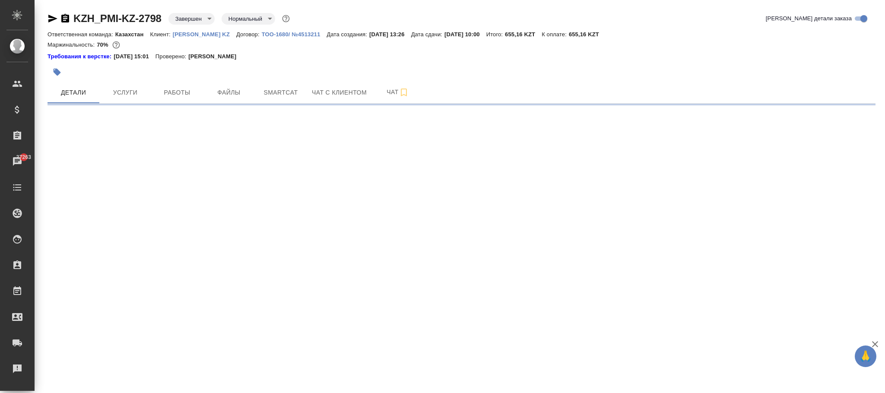
select select "RU"
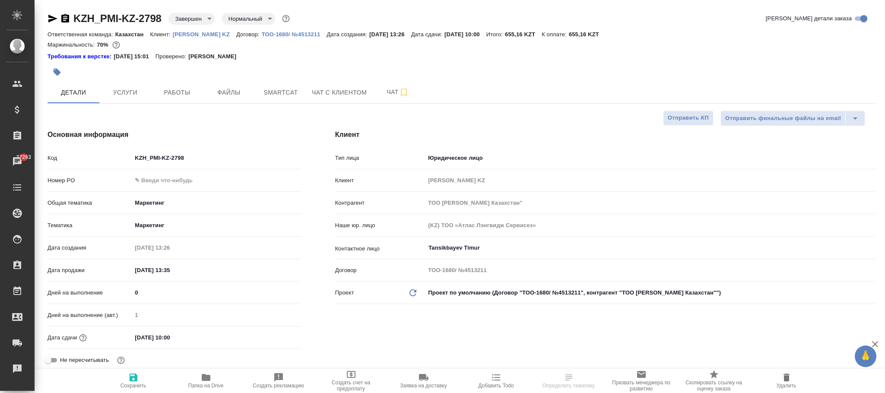
type textarea "x"
click at [173, 92] on span "Работы" at bounding box center [176, 92] width 41 height 11
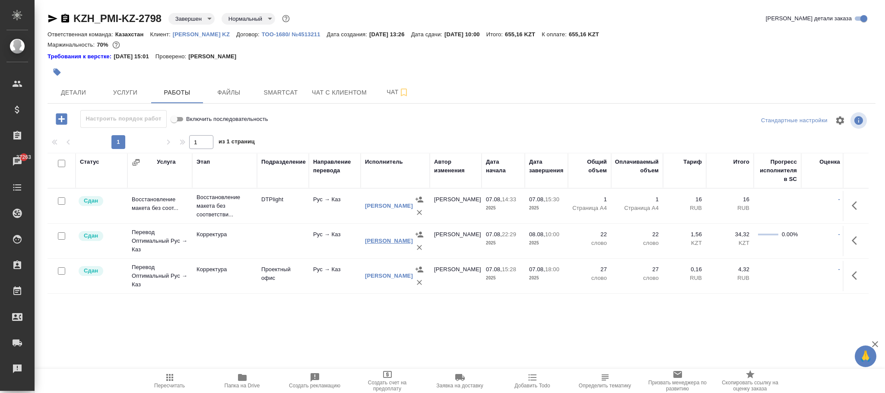
click at [380, 244] on link "[PERSON_NAME]" at bounding box center [389, 241] width 48 height 6
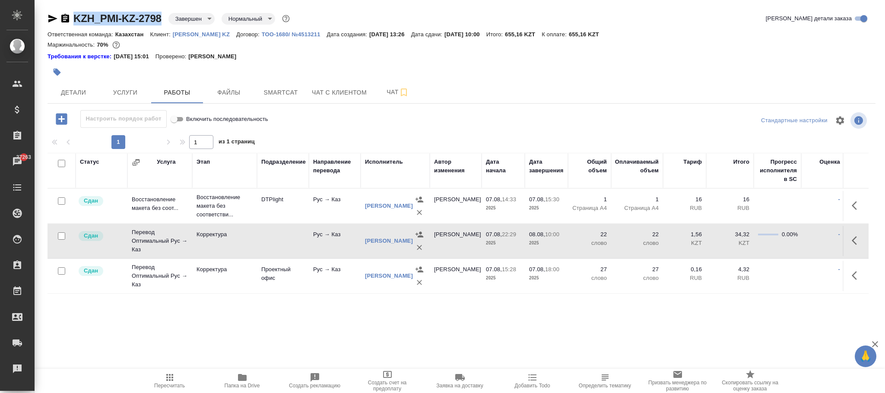
drag, startPoint x: 149, startPoint y: 13, endPoint x: 75, endPoint y: 18, distance: 74.0
click at [75, 18] on div "KZH_PMI-KZ-2798 Завершен closed Нормальный normal" at bounding box center [170, 19] width 244 height 14
copy link "KZH_PMI-KZ-2798"
click at [416, 249] on icon "button" at bounding box center [419, 247] width 9 height 9
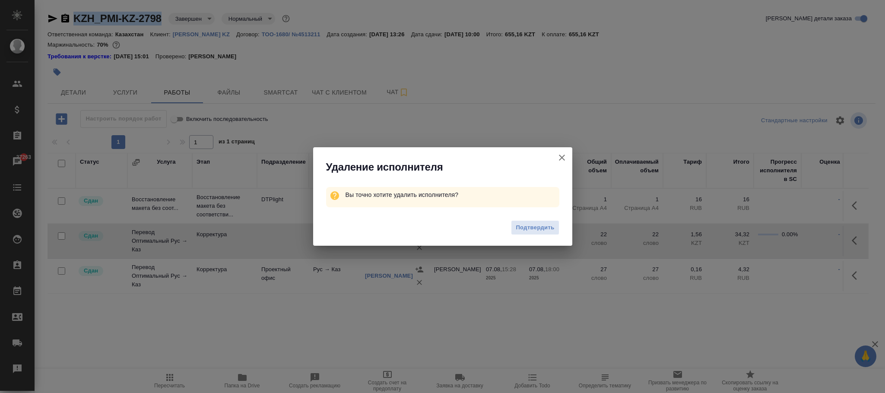
drag, startPoint x: 533, startPoint y: 224, endPoint x: 559, endPoint y: 222, distance: 25.6
click at [538, 223] on span "Подтвердить" at bounding box center [535, 228] width 38 height 10
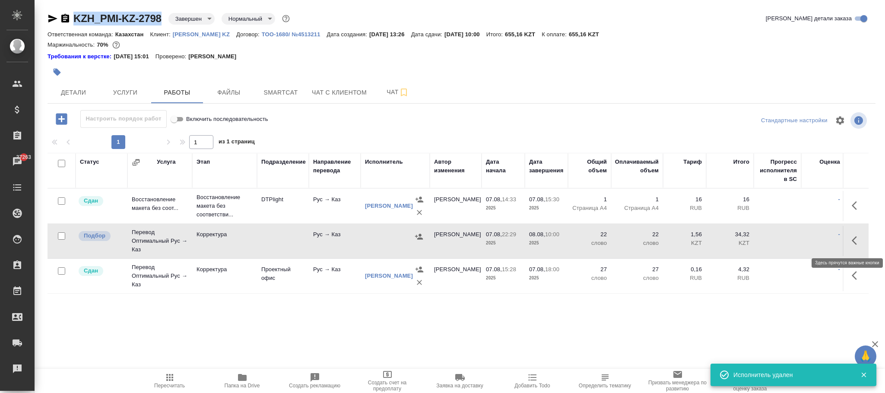
click at [855, 245] on icon "button" at bounding box center [857, 240] width 10 height 10
click at [823, 242] on icon "button" at bounding box center [825, 240] width 6 height 8
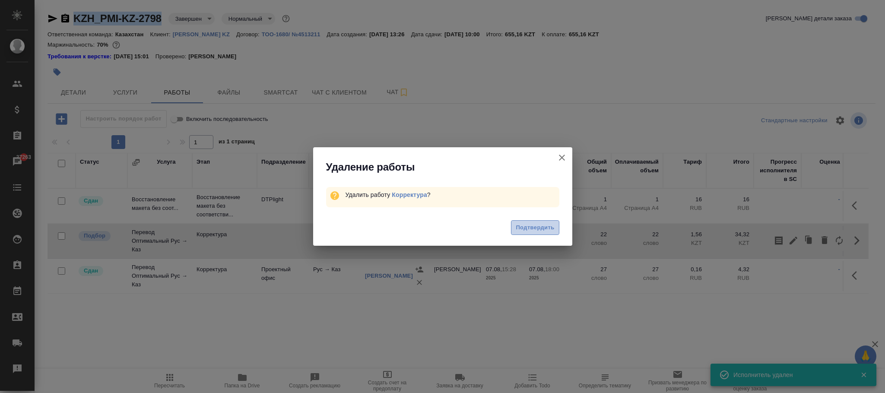
click at [538, 225] on span "Подтвердить" at bounding box center [535, 228] width 38 height 10
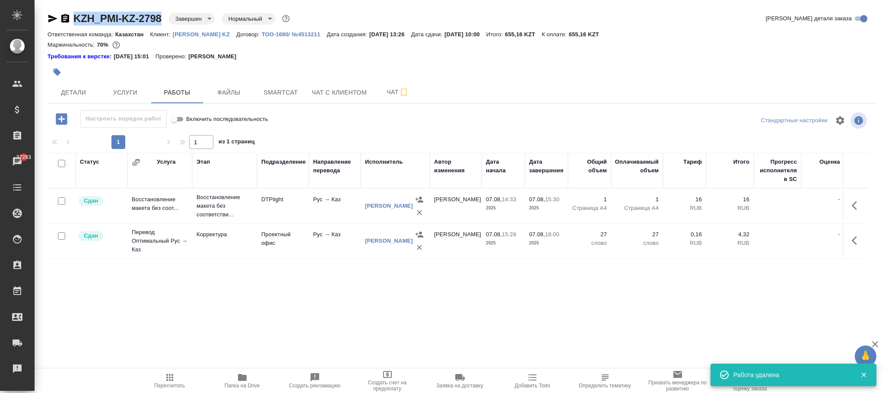
click at [171, 379] on icon "button" at bounding box center [170, 377] width 10 height 10
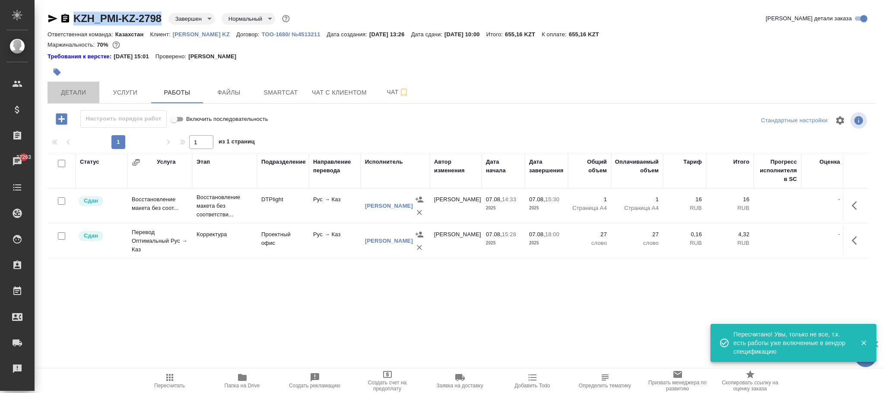
click at [80, 93] on span "Детали" at bounding box center [73, 92] width 41 height 11
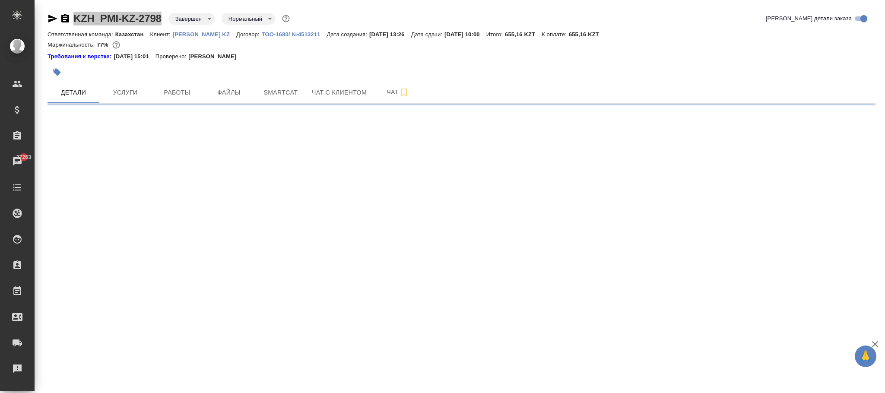
select select "RU"
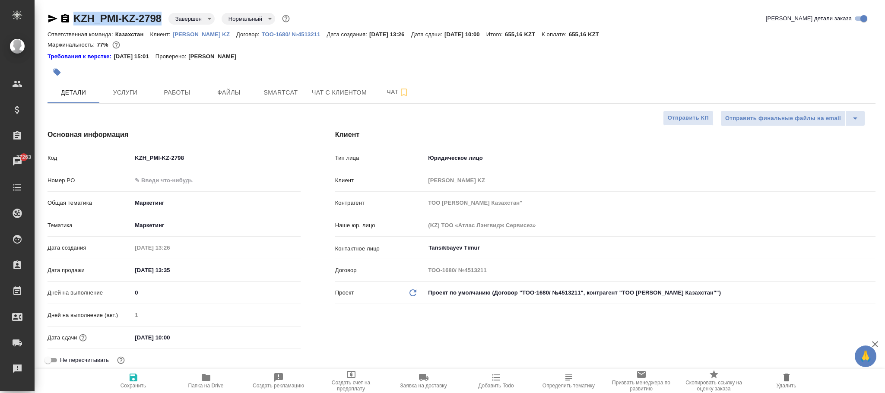
type textarea "x"
drag, startPoint x: 130, startPoint y: 380, endPoint x: 147, endPoint y: 320, distance: 62.4
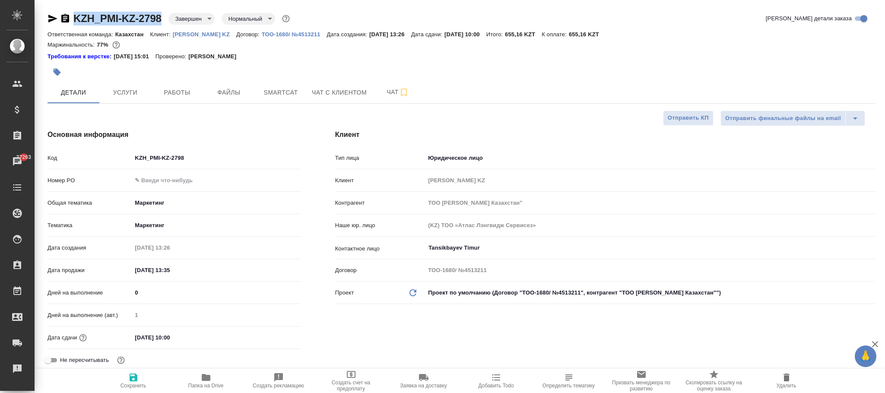
click at [131, 378] on icon "button" at bounding box center [134, 378] width 8 height 8
type textarea "x"
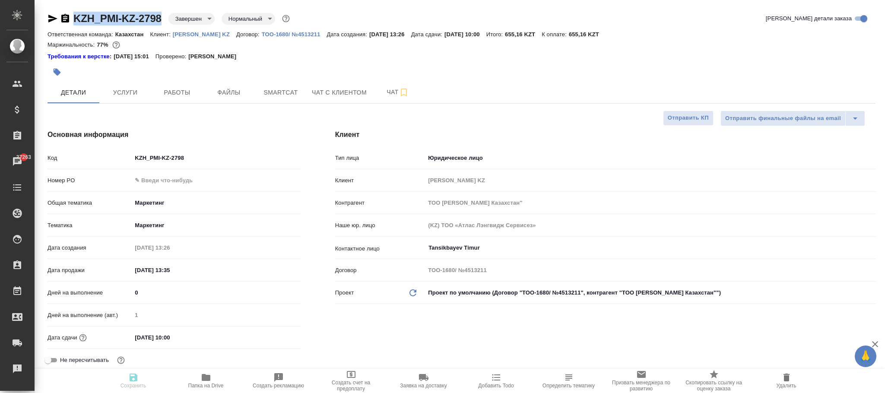
type textarea "x"
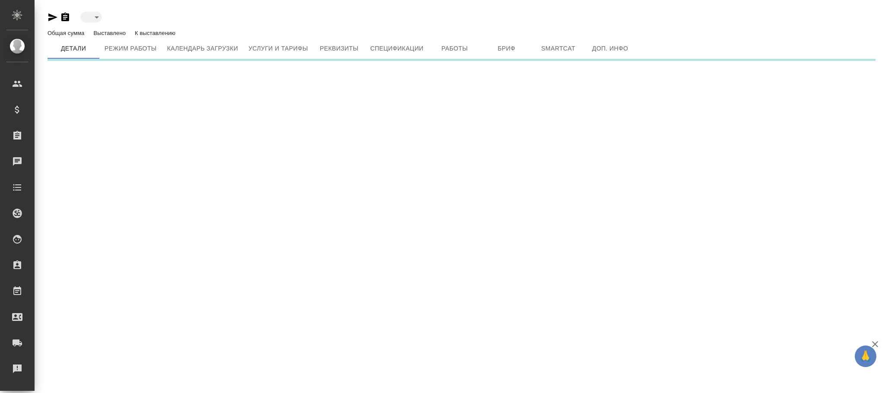
type input "active"
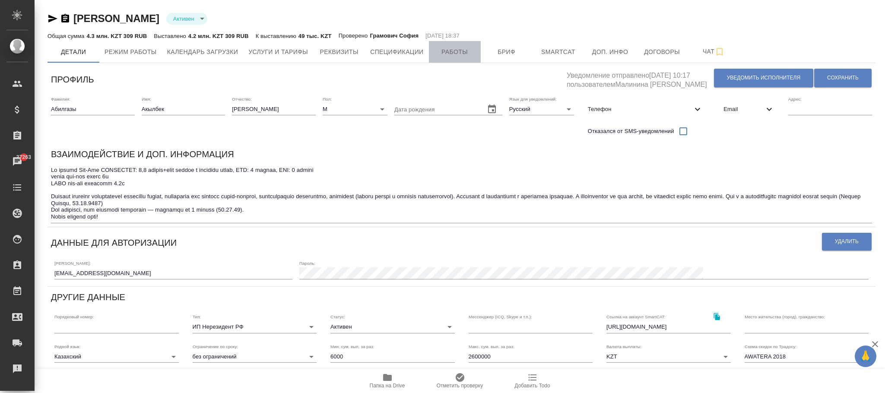
click at [462, 55] on span "Работы" at bounding box center [454, 52] width 41 height 11
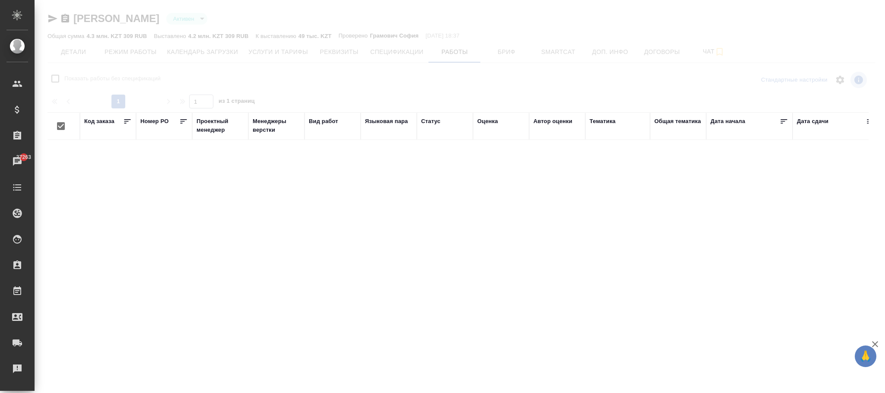
checkbox input "false"
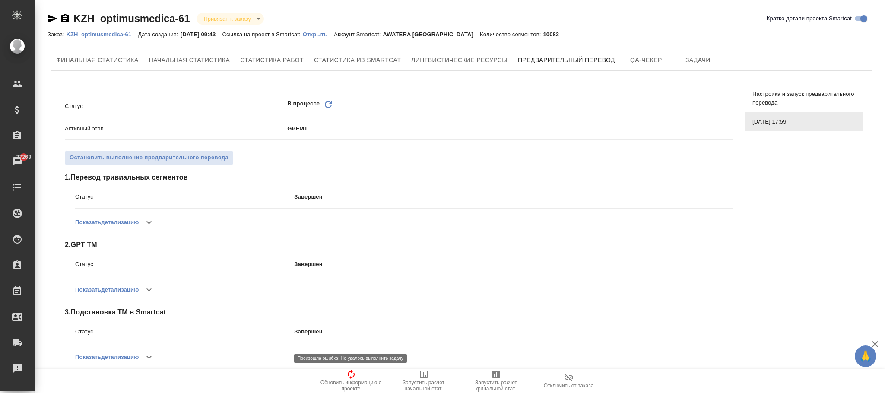
click at [352, 378] on icon "button" at bounding box center [351, 374] width 10 height 10
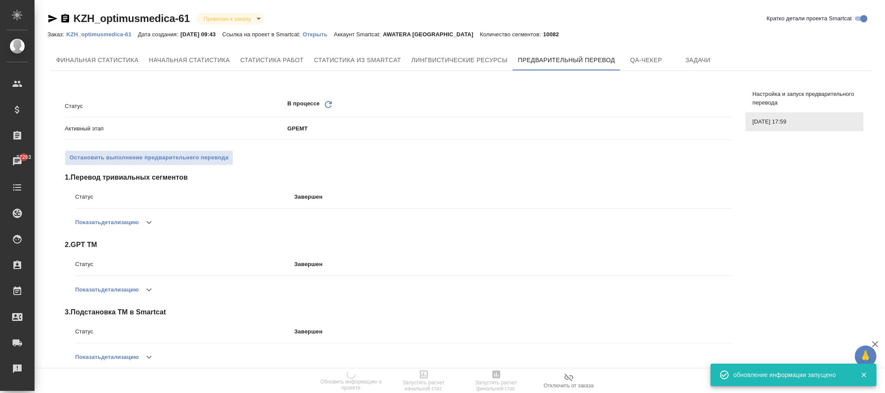
click at [112, 35] on p "KZH_optimusmedica-61" at bounding box center [102, 34] width 72 height 6
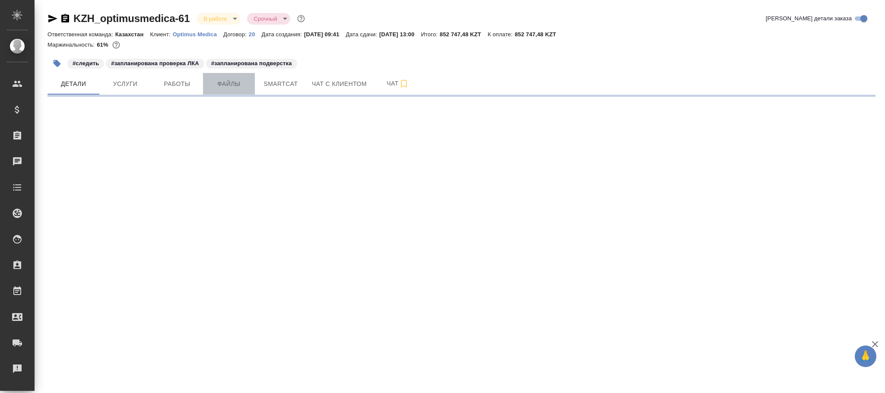
click at [222, 79] on span "Файлы" at bounding box center [228, 84] width 41 height 11
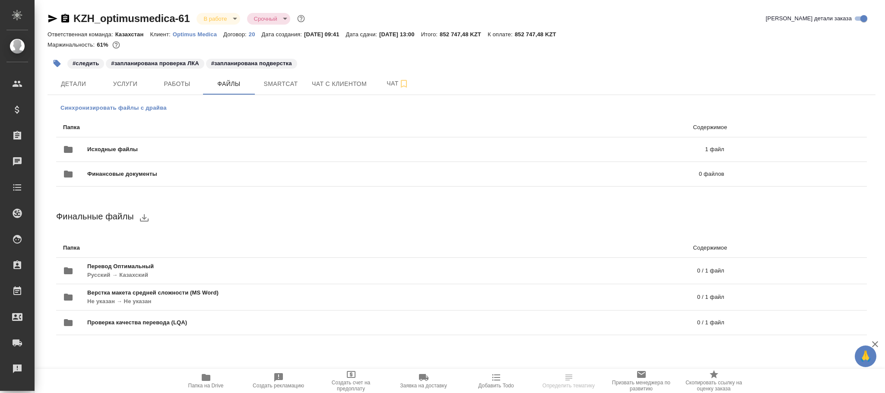
click at [93, 102] on button "Синхронизировать файлы с драйва" at bounding box center [113, 108] width 115 height 13
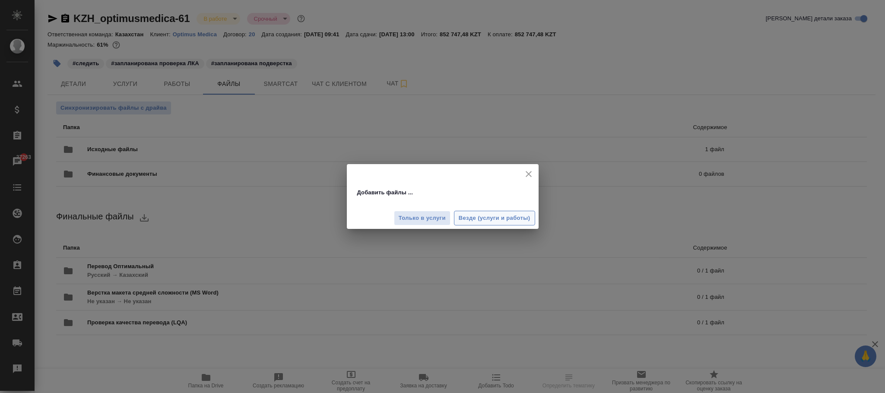
click at [481, 217] on span "Везде (услуги и работы)" at bounding box center [495, 218] width 72 height 10
